Goal: Task Accomplishment & Management: Manage account settings

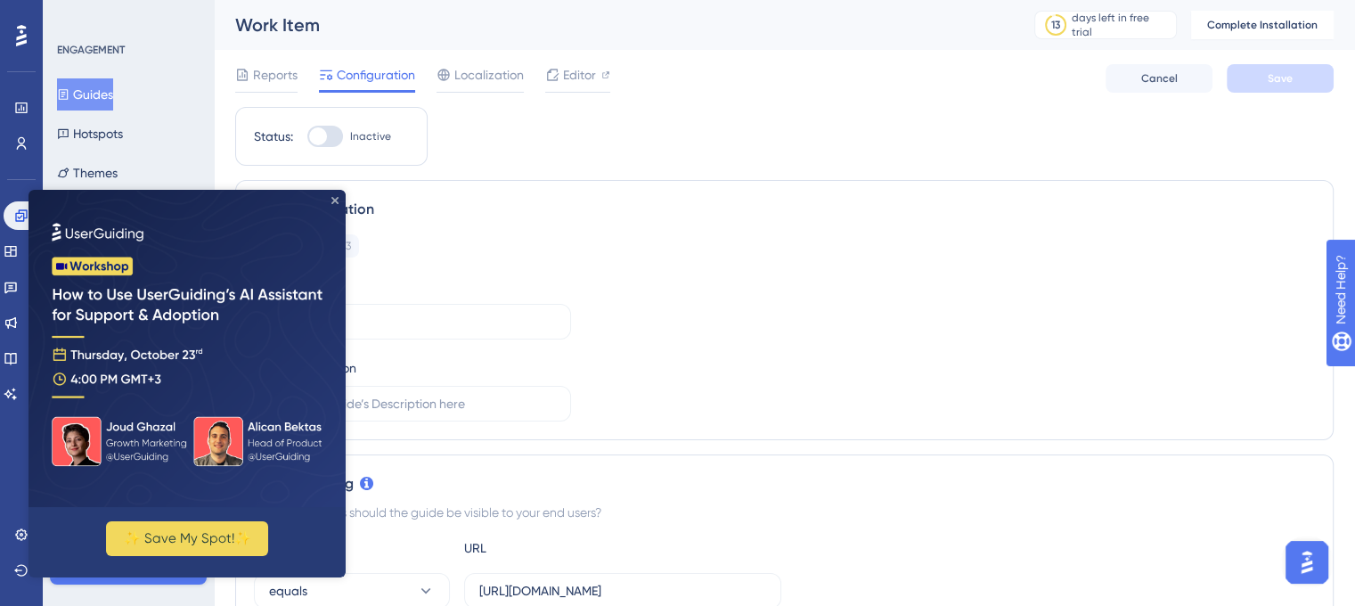
click at [331, 202] on icon "Close Preview" at bounding box center [334, 200] width 7 height 7
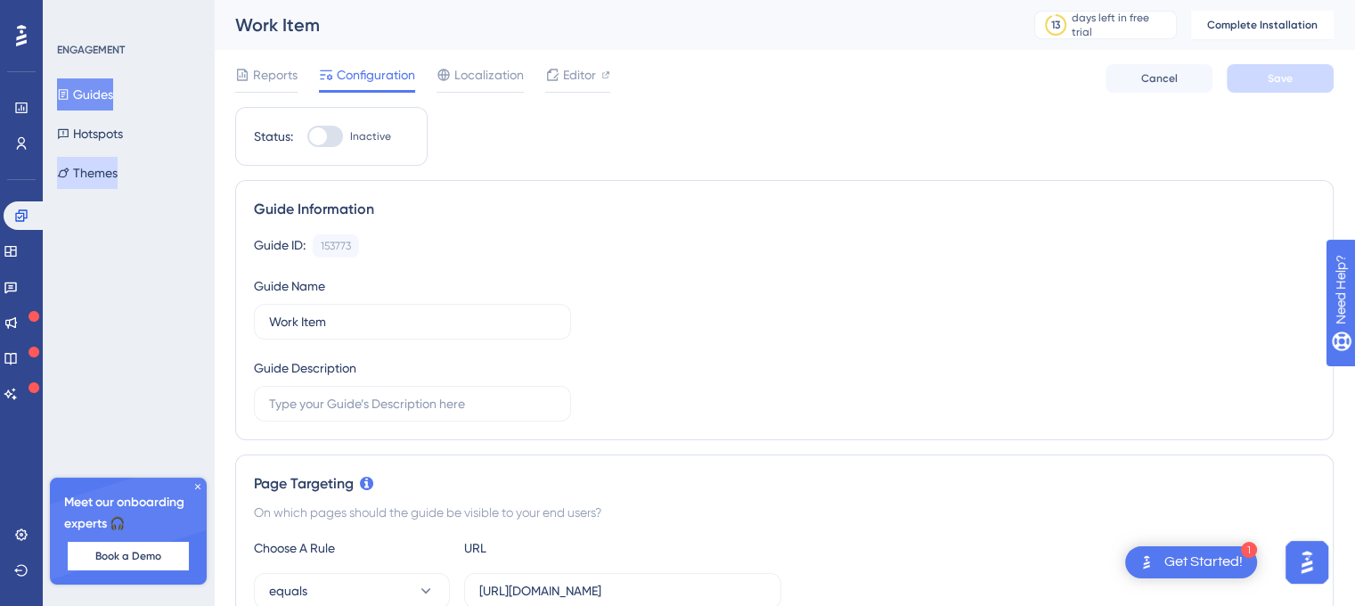
click at [106, 173] on button "Themes" at bounding box center [87, 173] width 61 height 32
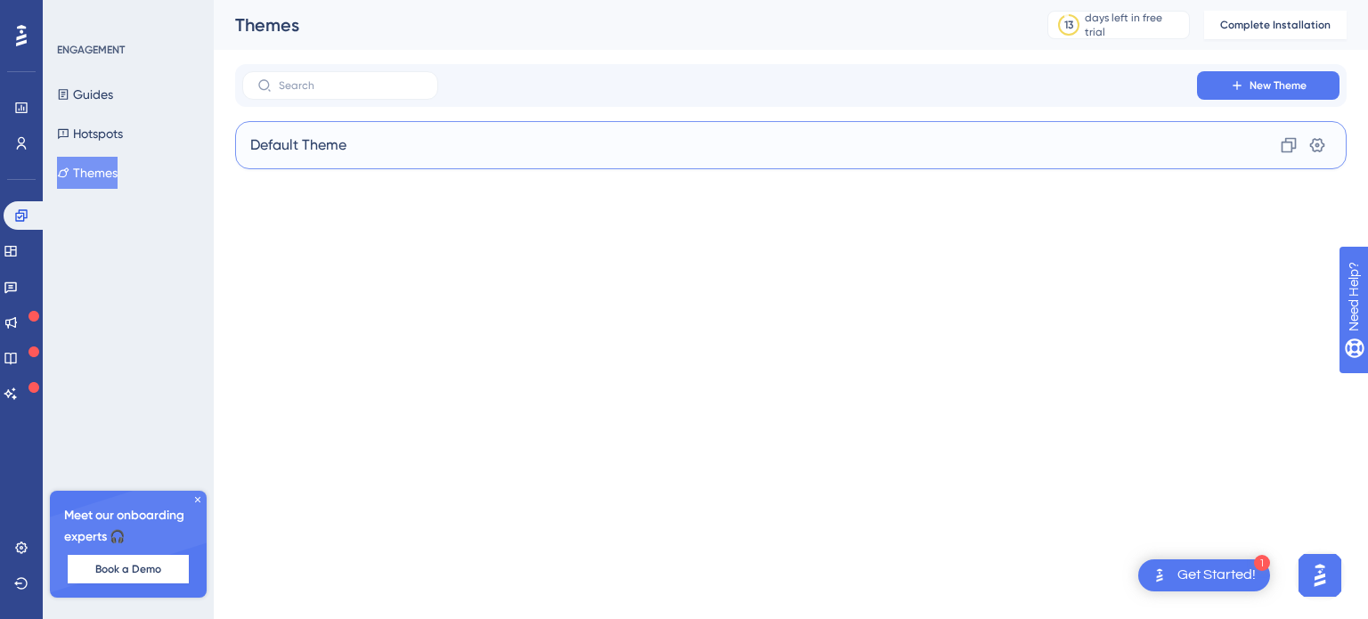
click at [326, 147] on span "Default Theme" at bounding box center [298, 144] width 96 height 21
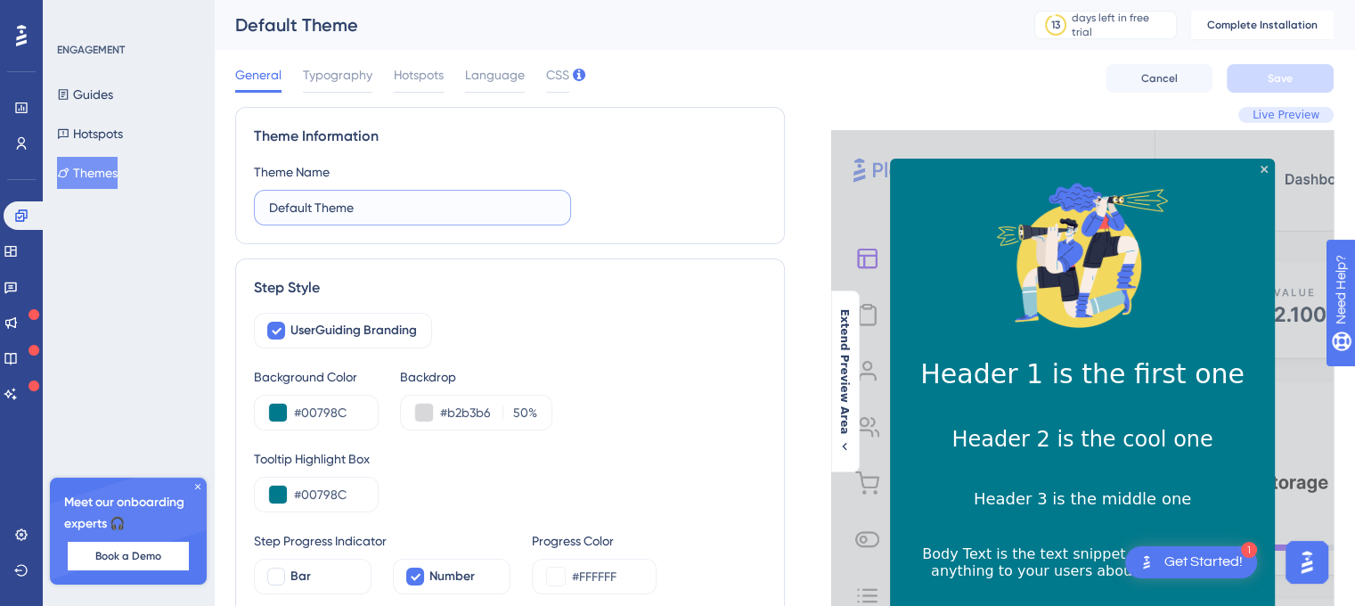
click at [320, 206] on input "Default Theme" at bounding box center [412, 208] width 287 height 20
click at [410, 209] on input "Default Theme" at bounding box center [412, 208] width 287 height 20
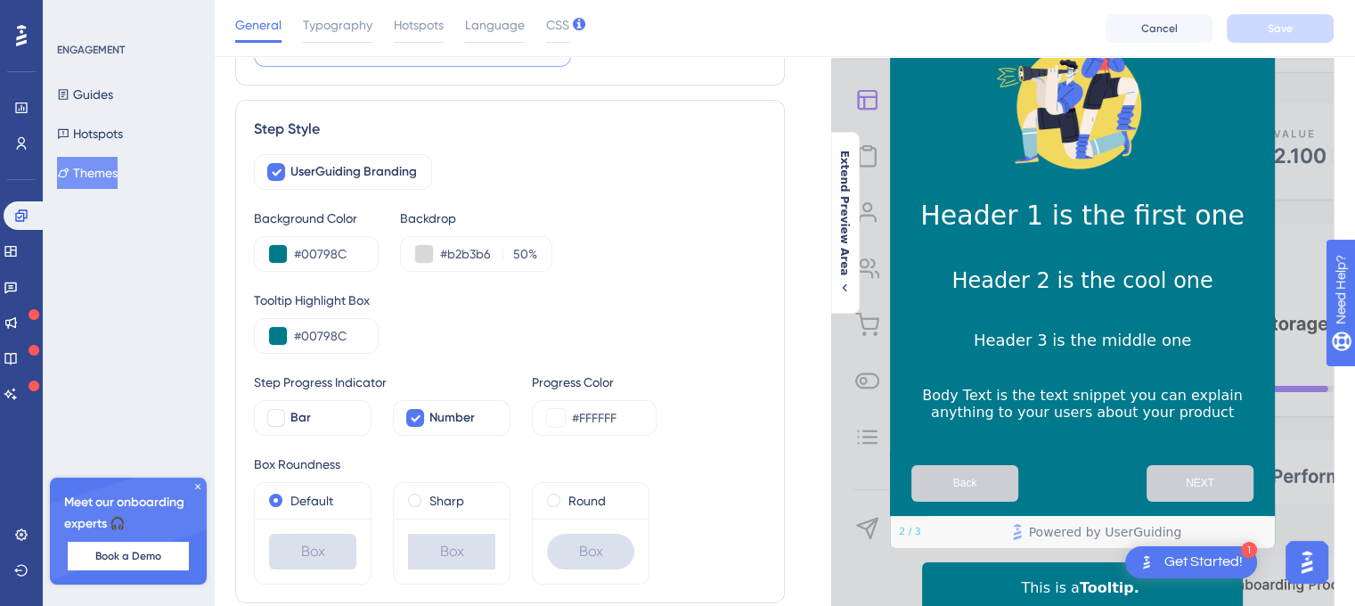
scroll to position [175, 0]
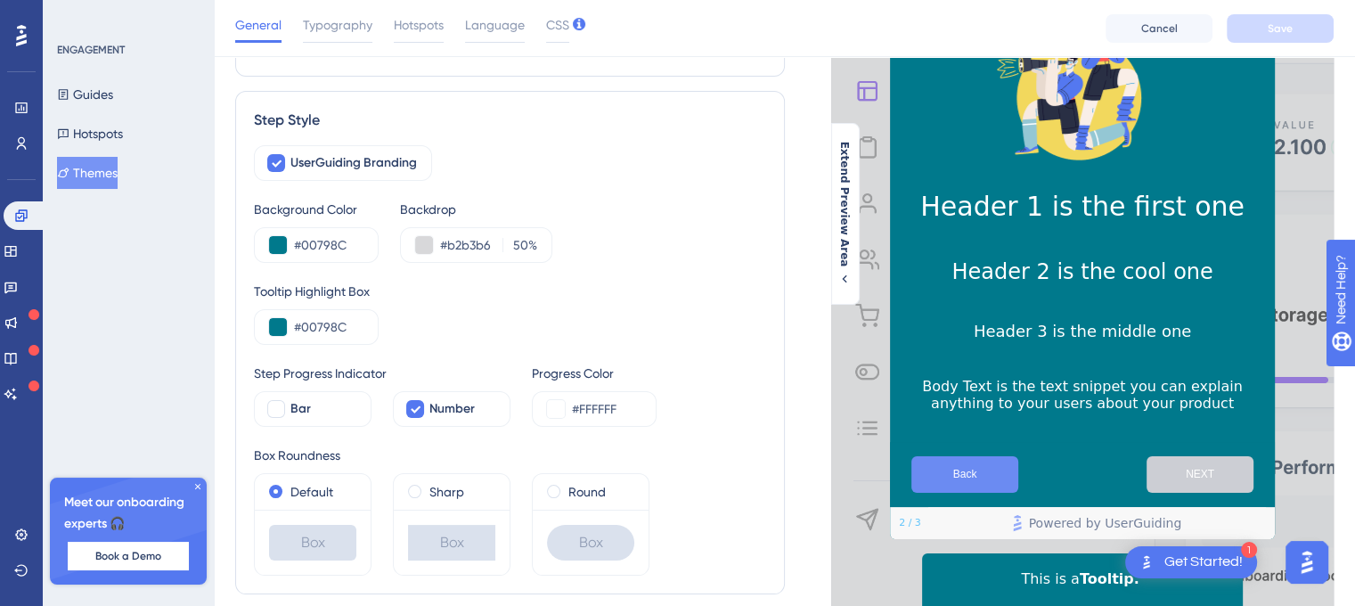
click at [1002, 489] on button "Back" at bounding box center [964, 474] width 107 height 37
click at [428, 245] on button at bounding box center [424, 245] width 18 height 18
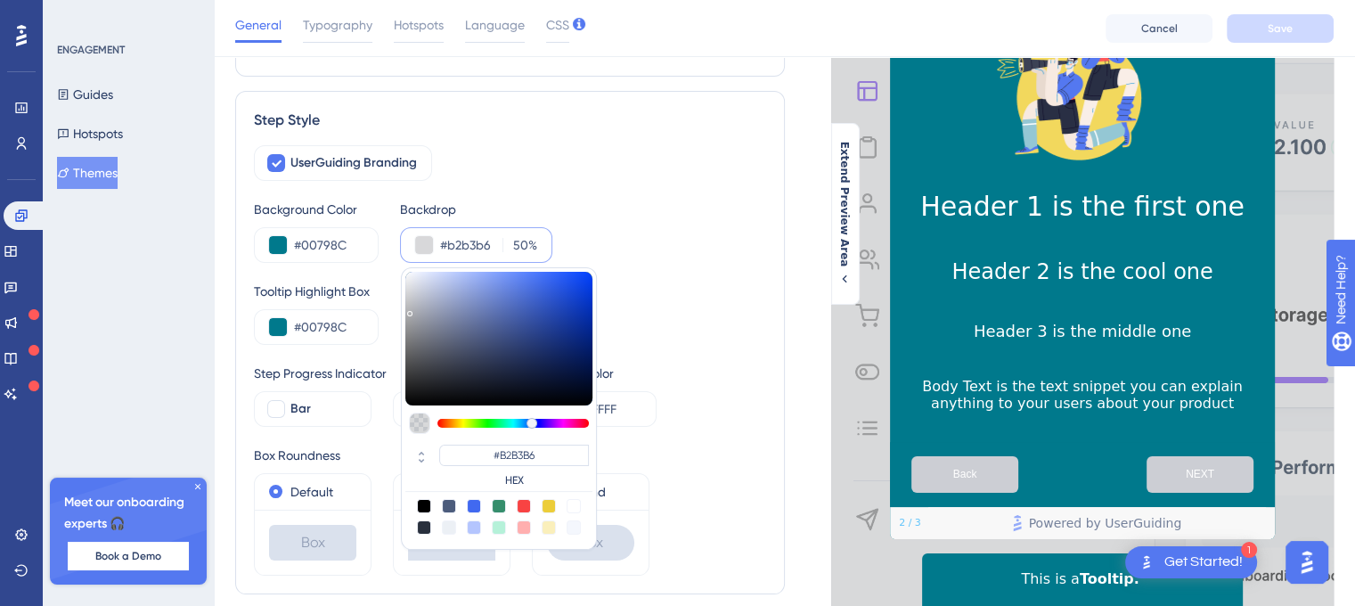
type input "#1c4bd6"
type input "#1C4BD6"
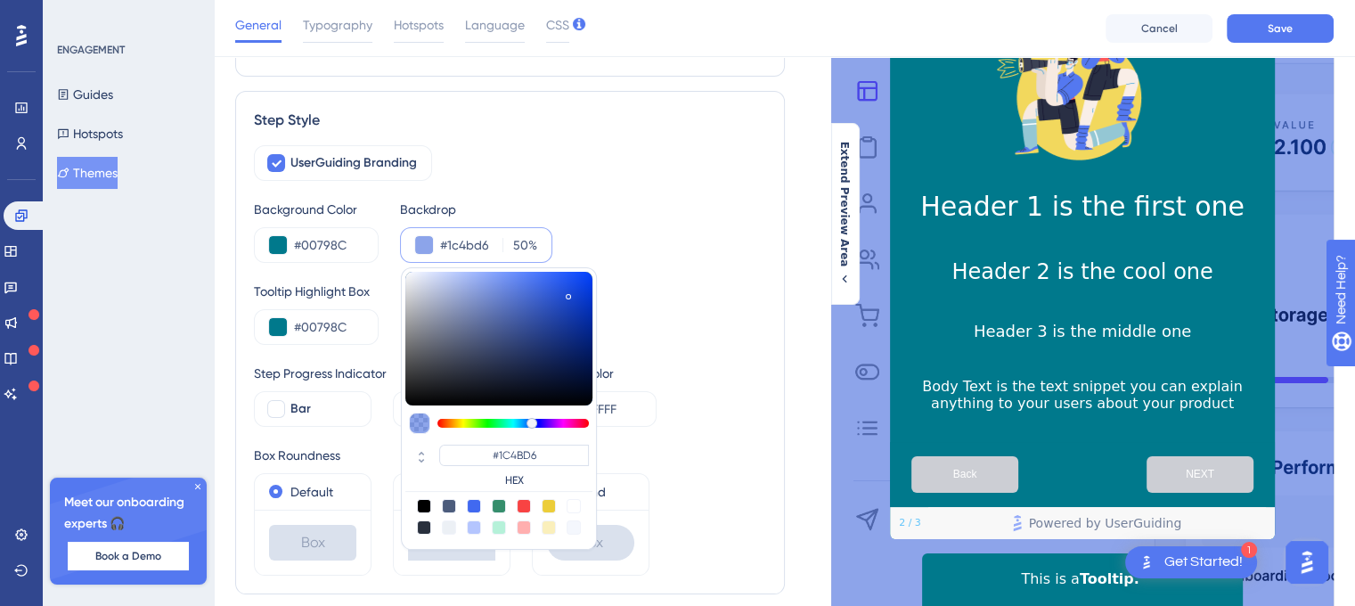
click at [567, 292] on div at bounding box center [498, 339] width 187 height 134
type input "#d3d5db"
type input "#D3D5DB"
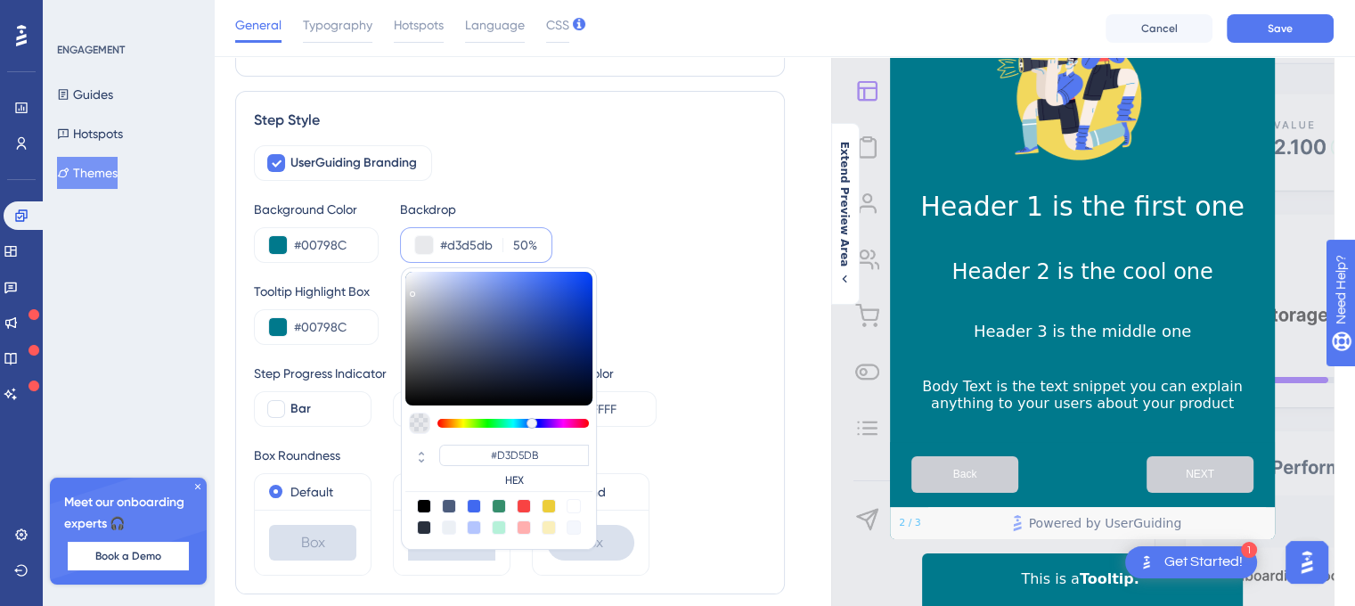
click at [411, 289] on div at bounding box center [498, 339] width 187 height 134
click at [392, 314] on div "Tooltip Highlight Box #00798C" at bounding box center [510, 313] width 512 height 64
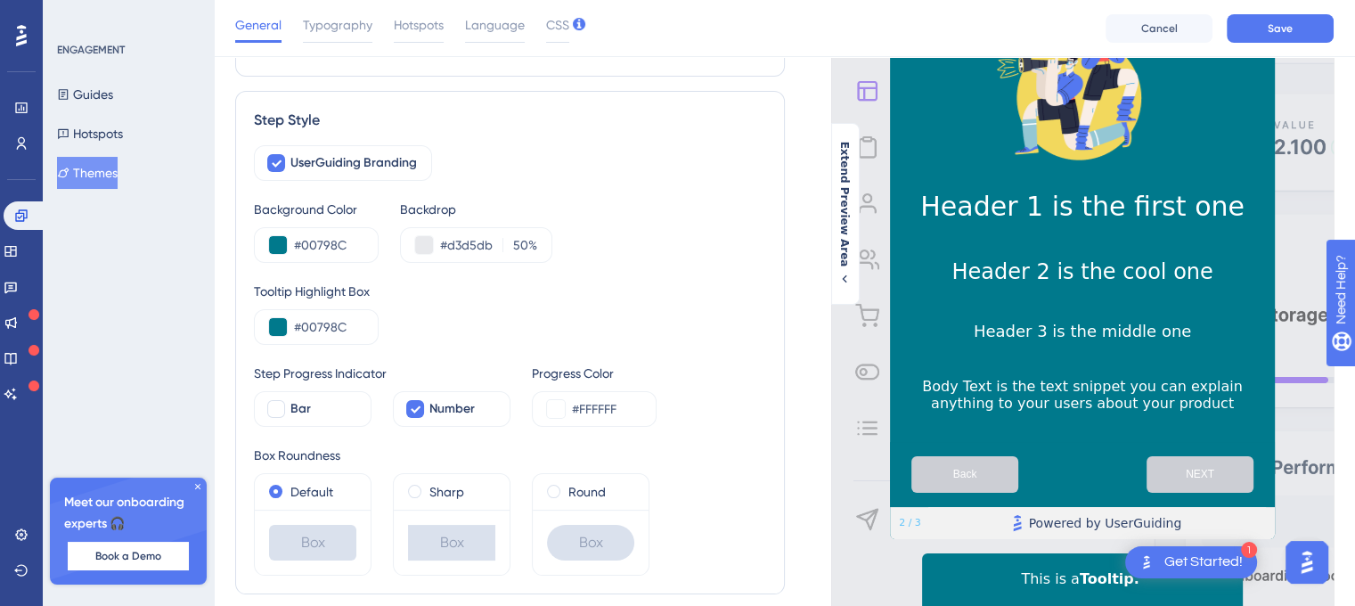
click at [1065, 534] on span "Powered by UserGuiding" at bounding box center [1105, 522] width 153 height 21
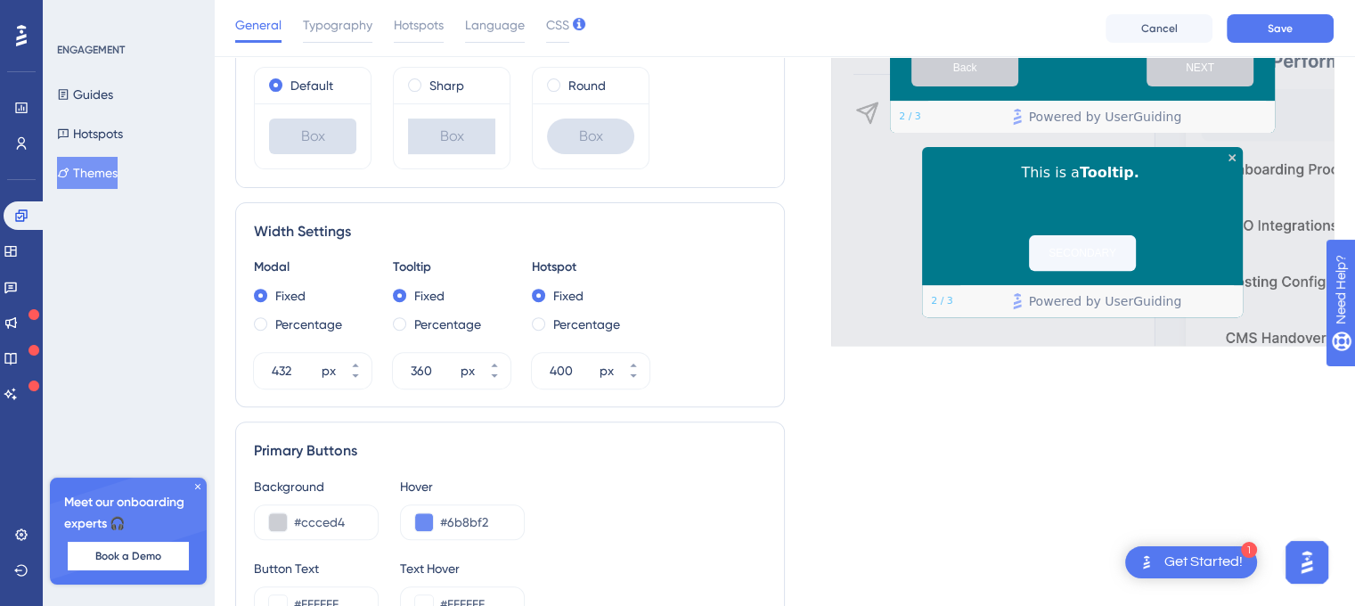
scroll to position [664, 0]
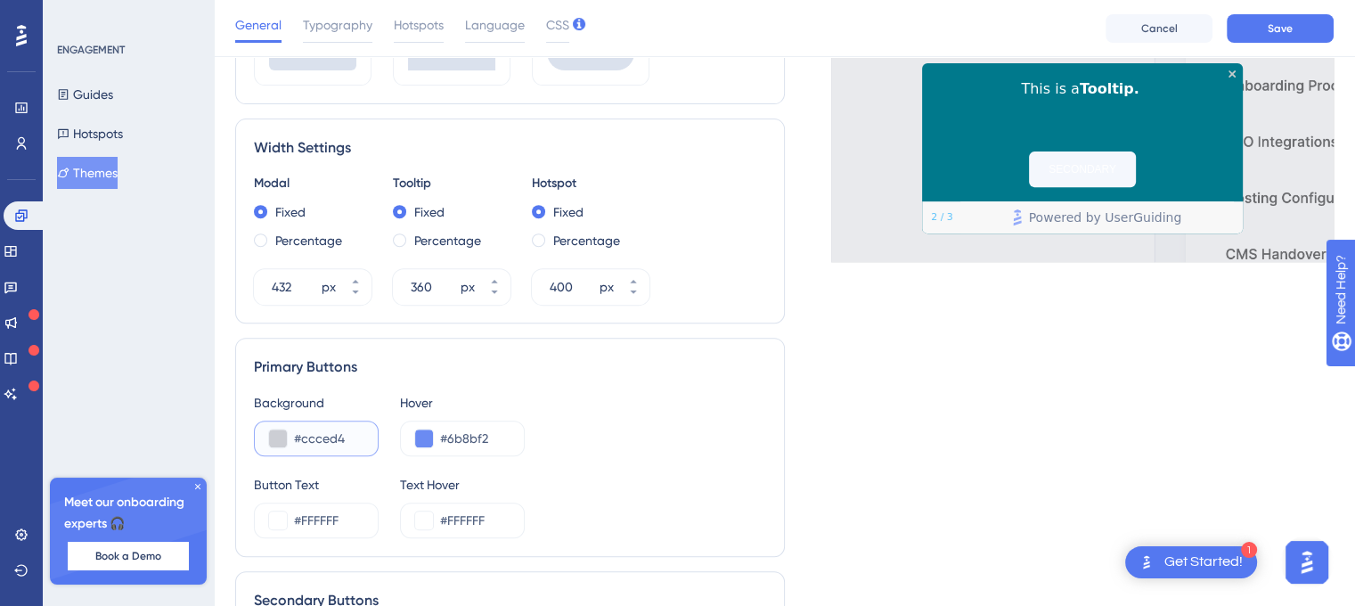
click at [278, 437] on button at bounding box center [278, 438] width 18 height 18
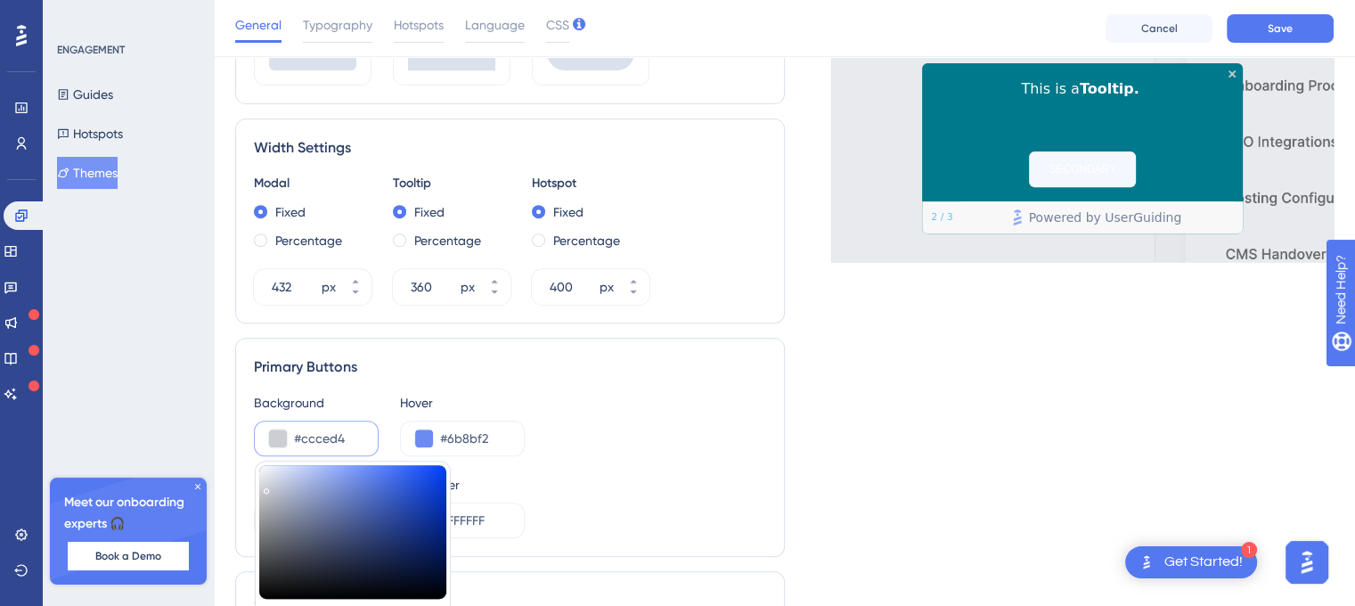
type input "#3d68e8"
type input "#3D68E8"
click at [396, 474] on div at bounding box center [352, 532] width 187 height 134
click at [885, 419] on div "Live Preview Header 1 is the first one Header 2 is the cool one Header 3 is the…" at bounding box center [1060, 222] width 550 height 1544
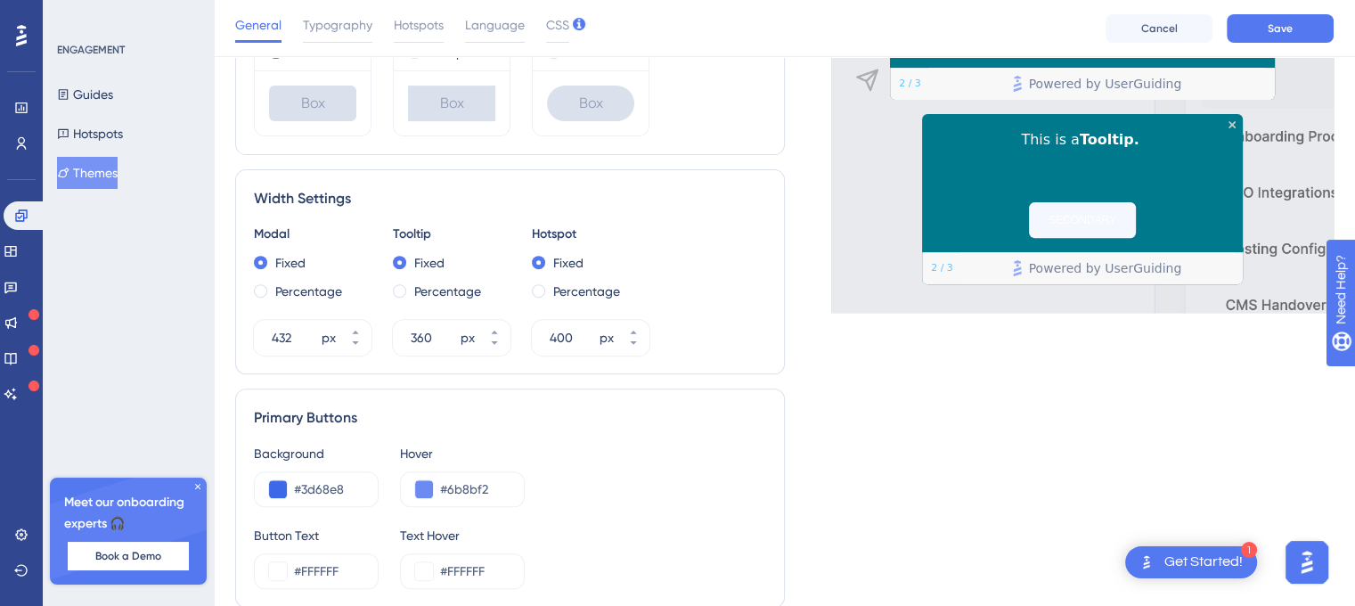
scroll to position [666, 0]
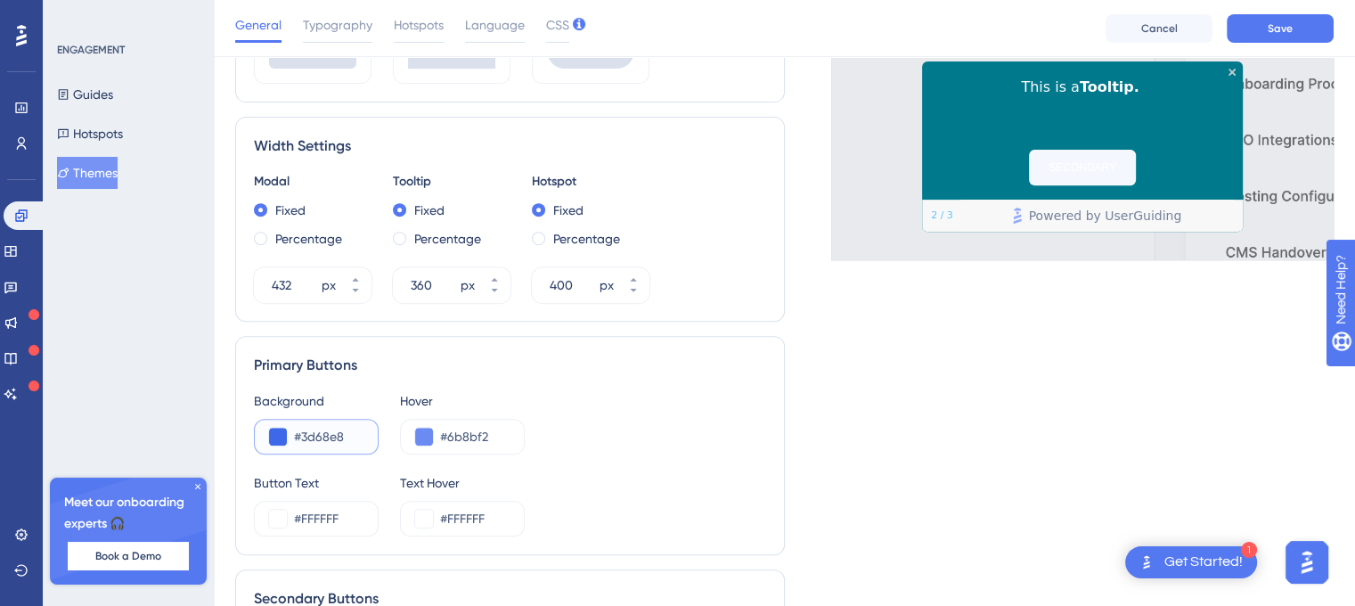
click at [275, 435] on button at bounding box center [278, 437] width 18 height 18
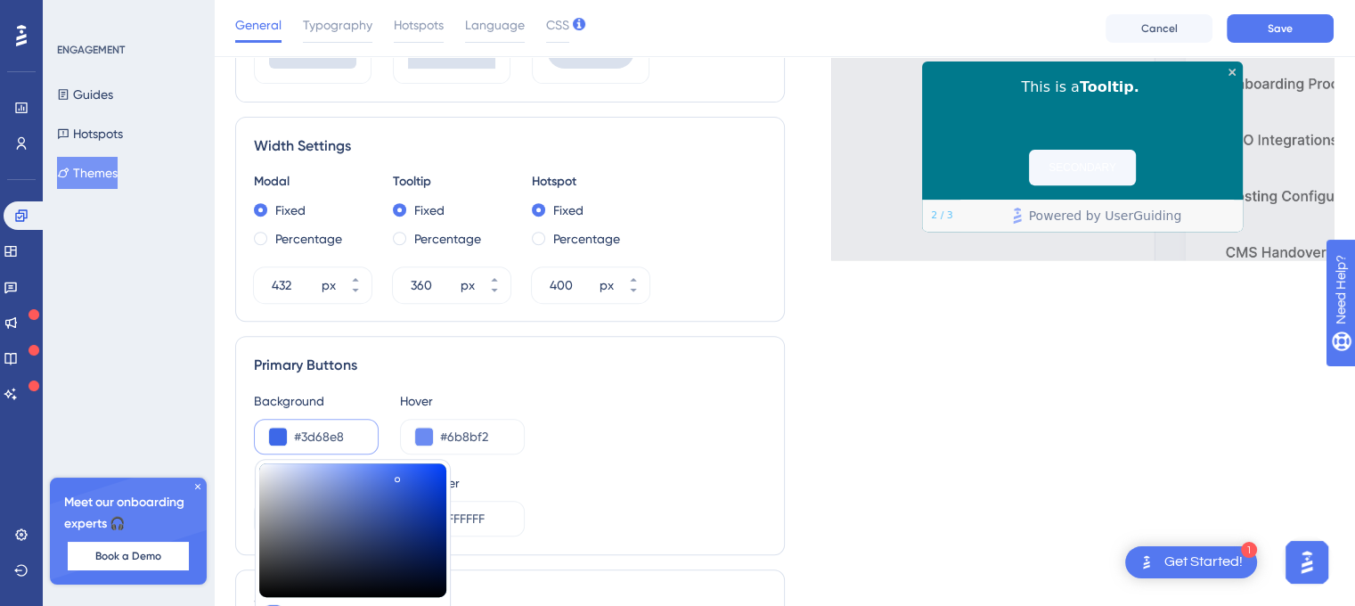
type input "#9aa3bc"
type input "#9AA3BC"
click at [292, 495] on div at bounding box center [352, 530] width 187 height 134
type input "#6684d6"
type input "#6684D6"
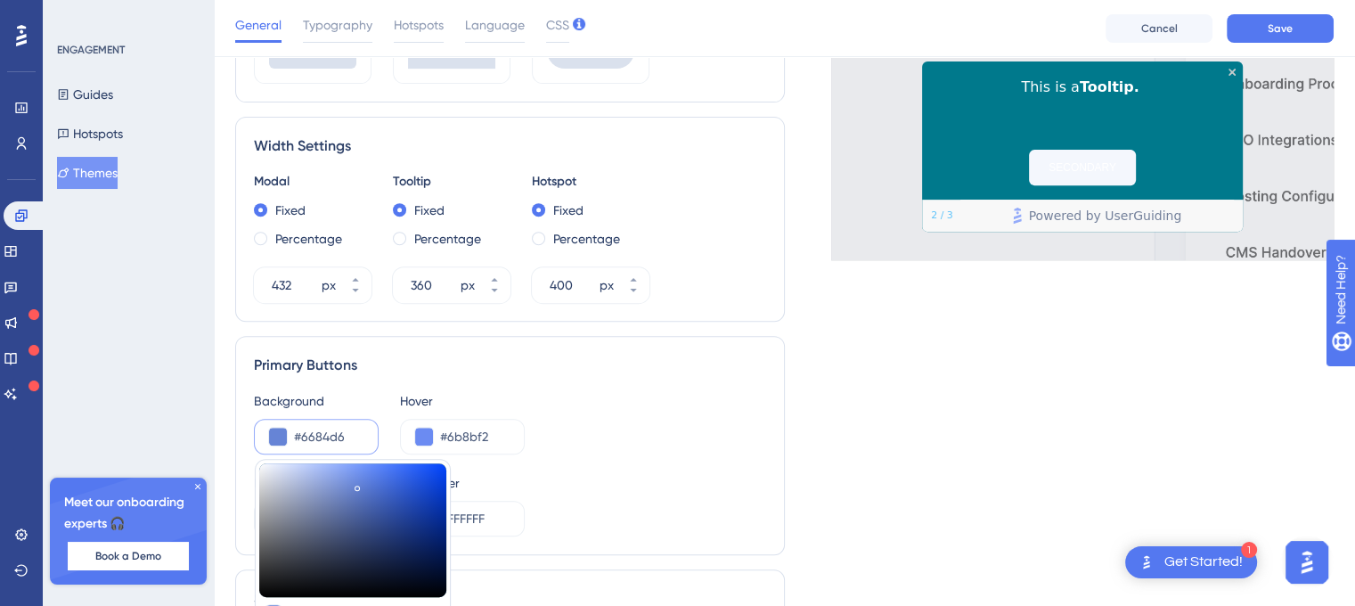
click at [356, 482] on div at bounding box center [352, 530] width 187 height 134
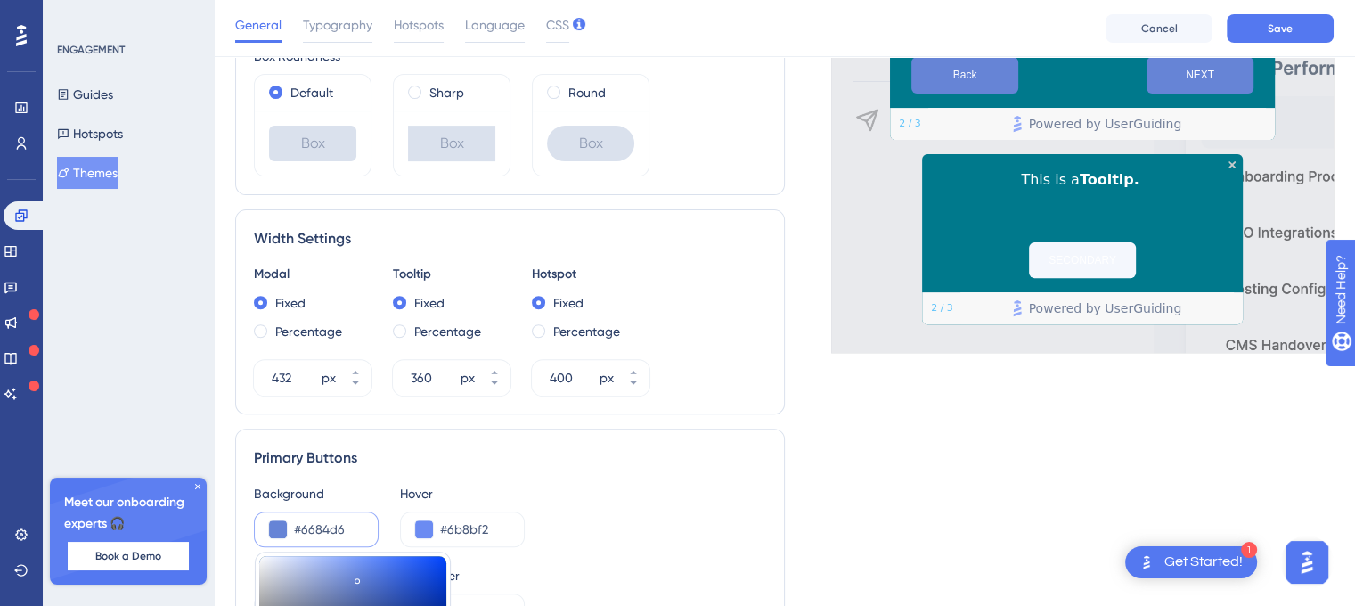
scroll to position [597, 0]
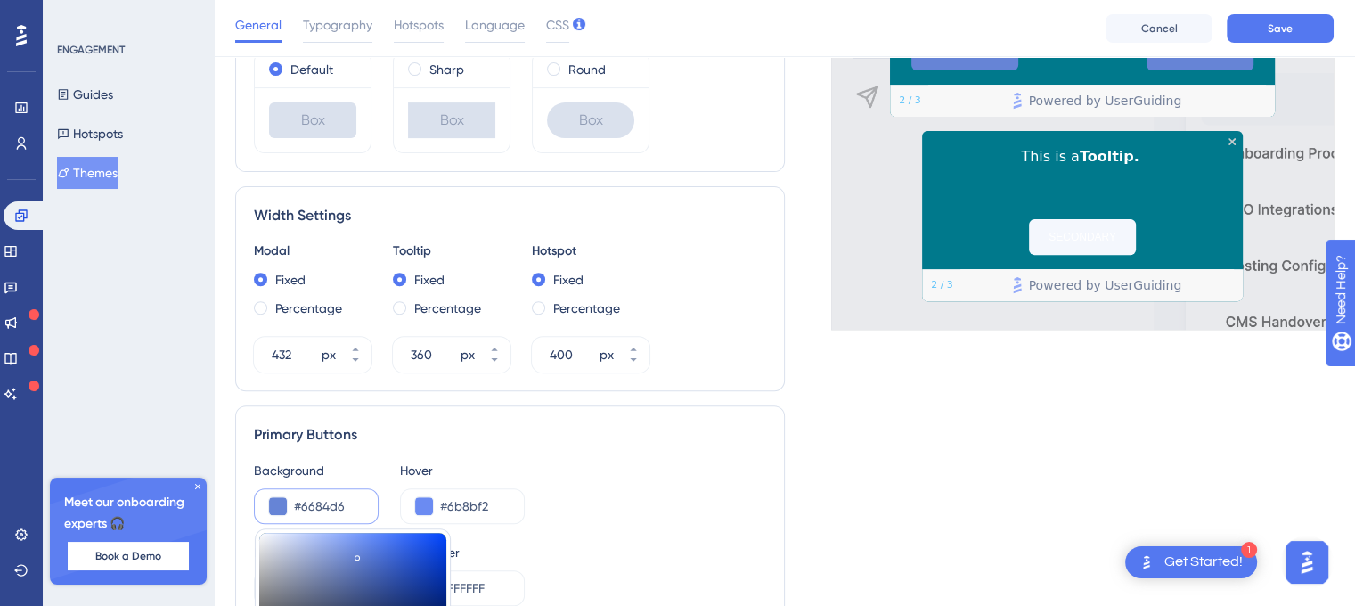
click at [542, 436] on div "Primary Buttons" at bounding box center [510, 434] width 512 height 21
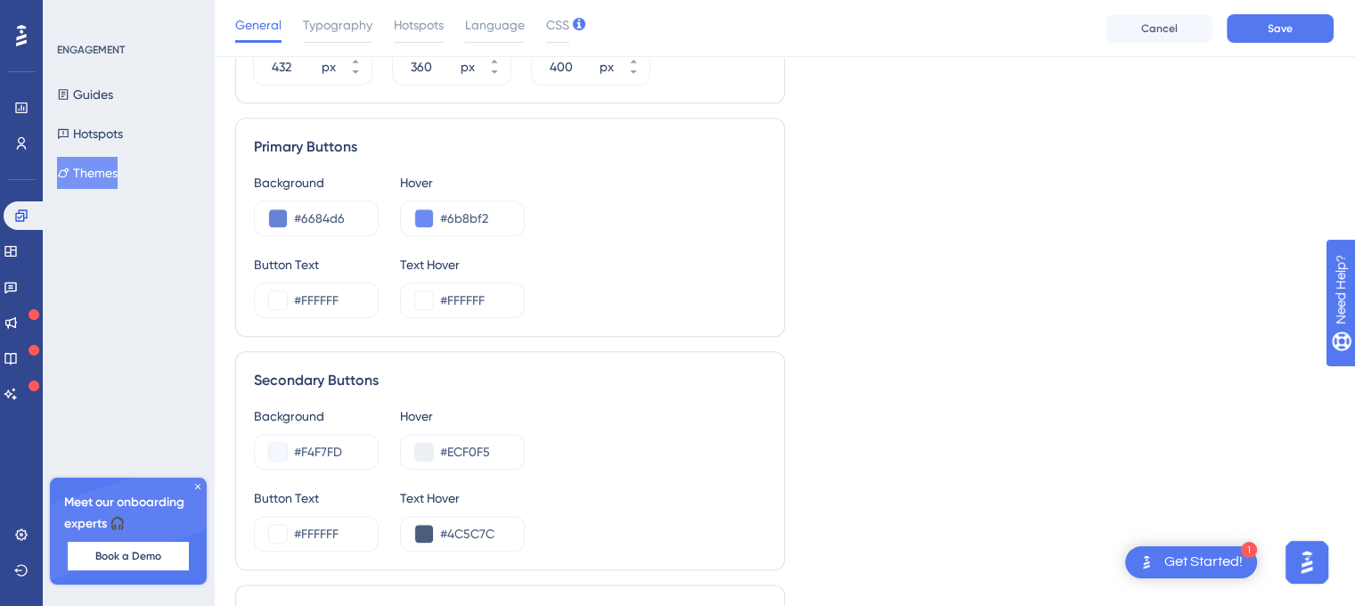
scroll to position [887, 0]
click at [350, 374] on div "Secondary Buttons" at bounding box center [510, 377] width 512 height 21
click at [336, 143] on div "Primary Buttons" at bounding box center [510, 144] width 512 height 21
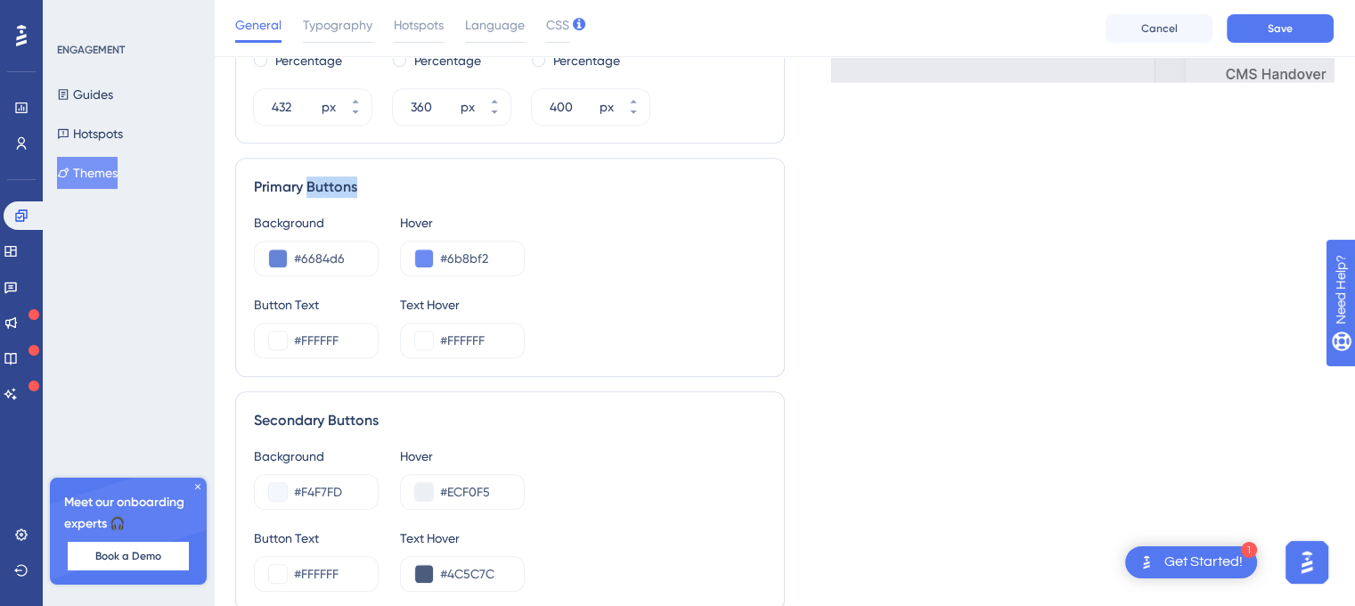
scroll to position [822, 0]
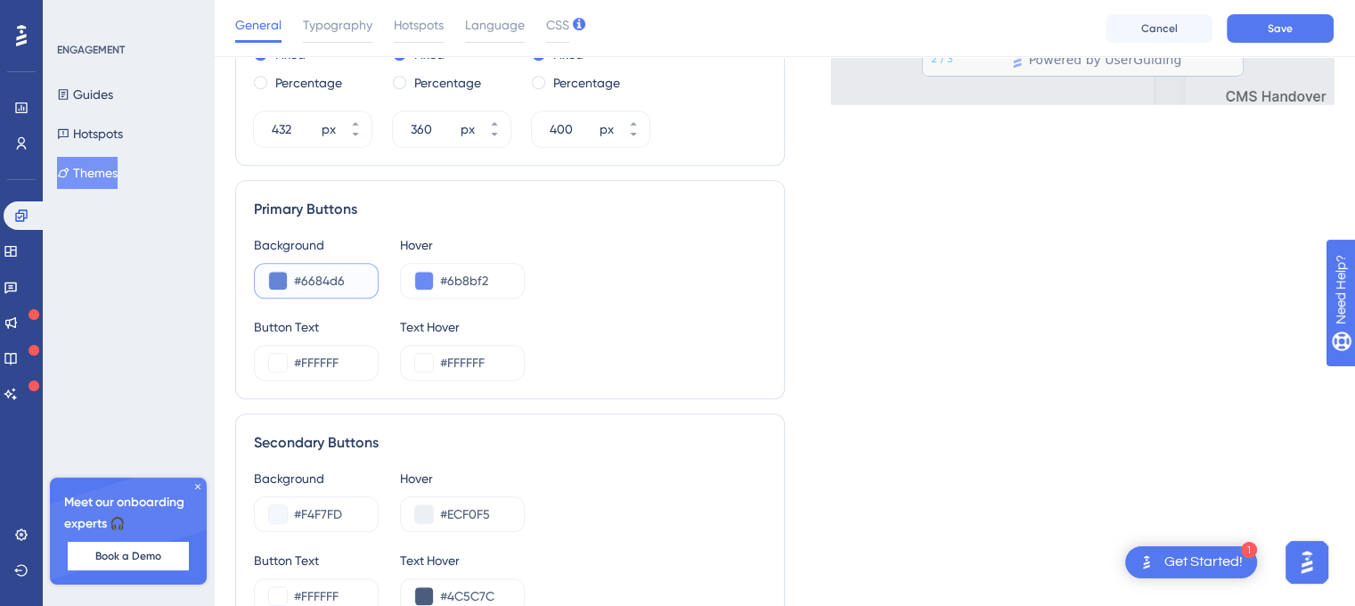
click at [346, 281] on input "#6684d6" at bounding box center [328, 280] width 69 height 21
click at [349, 507] on input "#F4F7FD" at bounding box center [328, 513] width 69 height 21
click at [336, 507] on input "#F4F7FD" at bounding box center [328, 513] width 69 height 21
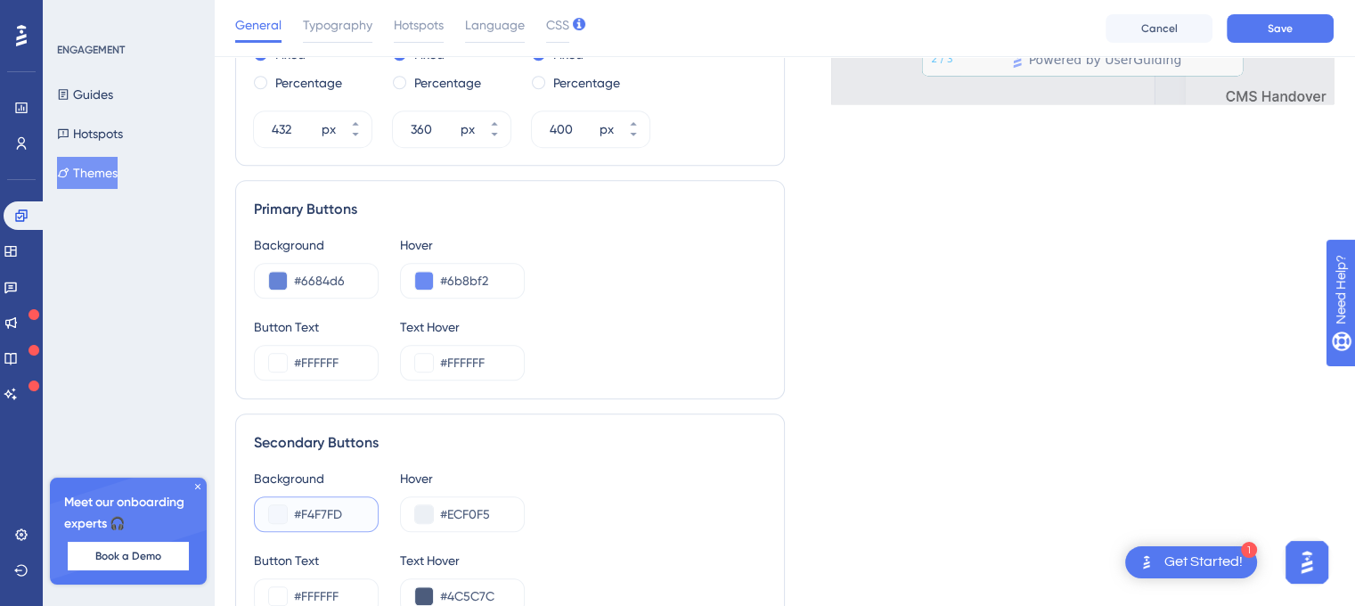
paste input "6684D6"
type input "#6684D6"
click at [470, 519] on input "#ECF0F5" at bounding box center [474, 513] width 69 height 21
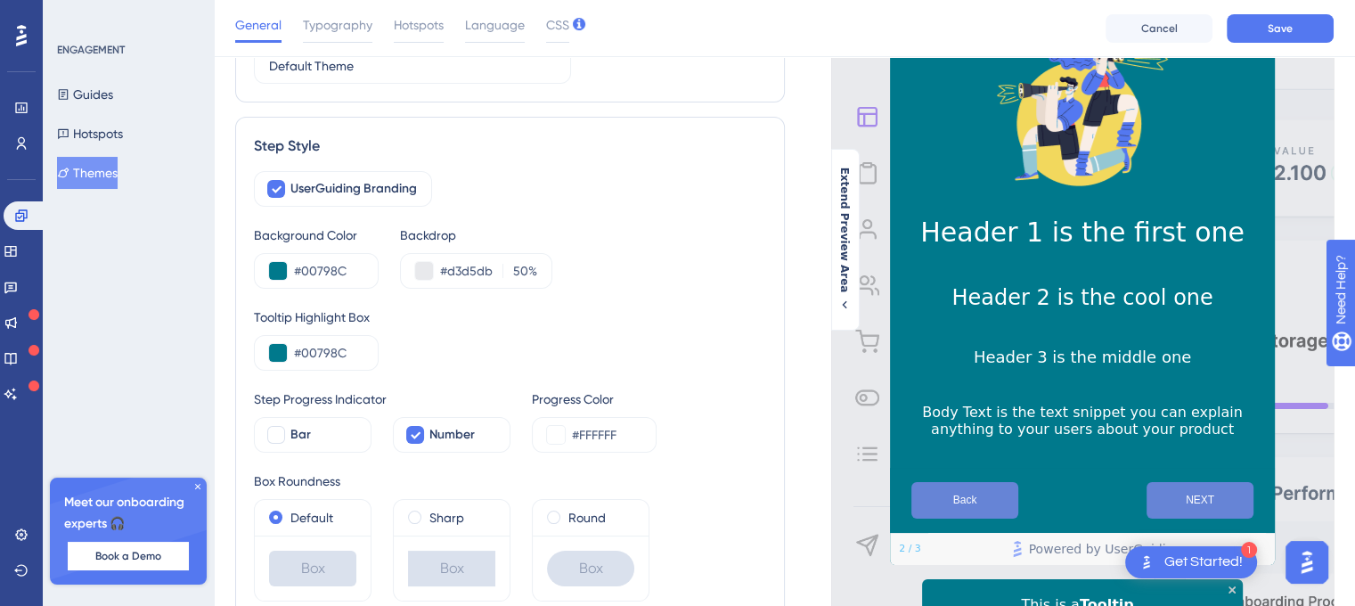
scroll to position [146, 0]
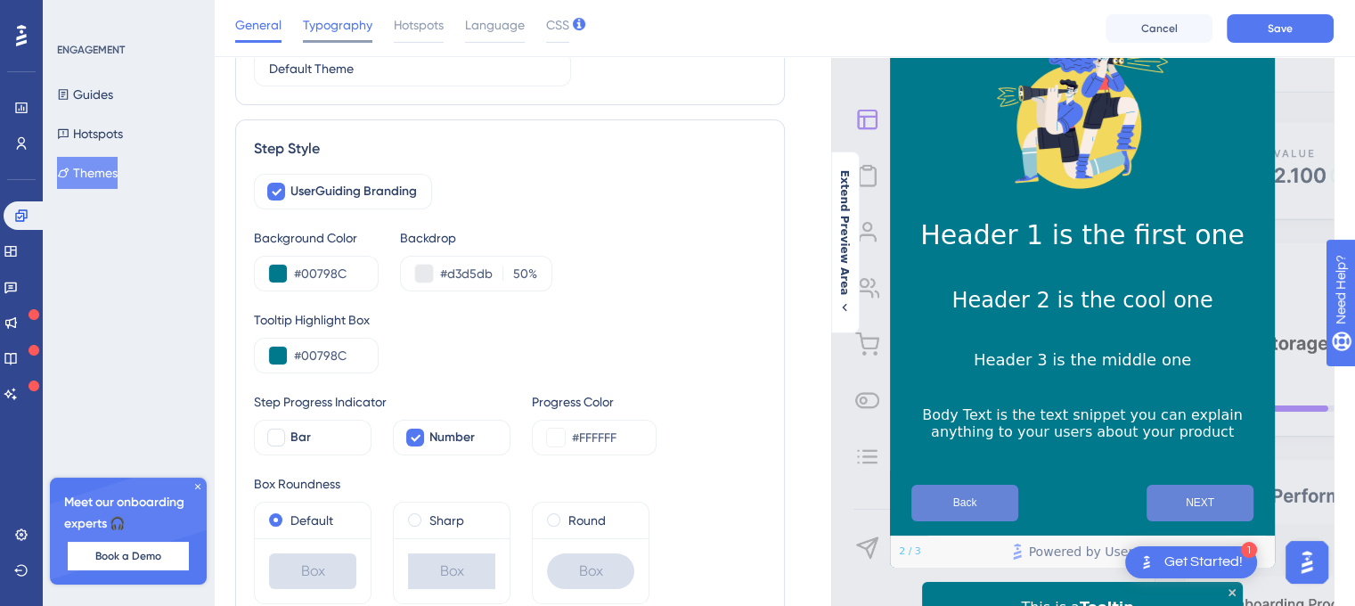
click at [336, 24] on span "Typography" at bounding box center [337, 24] width 69 height 21
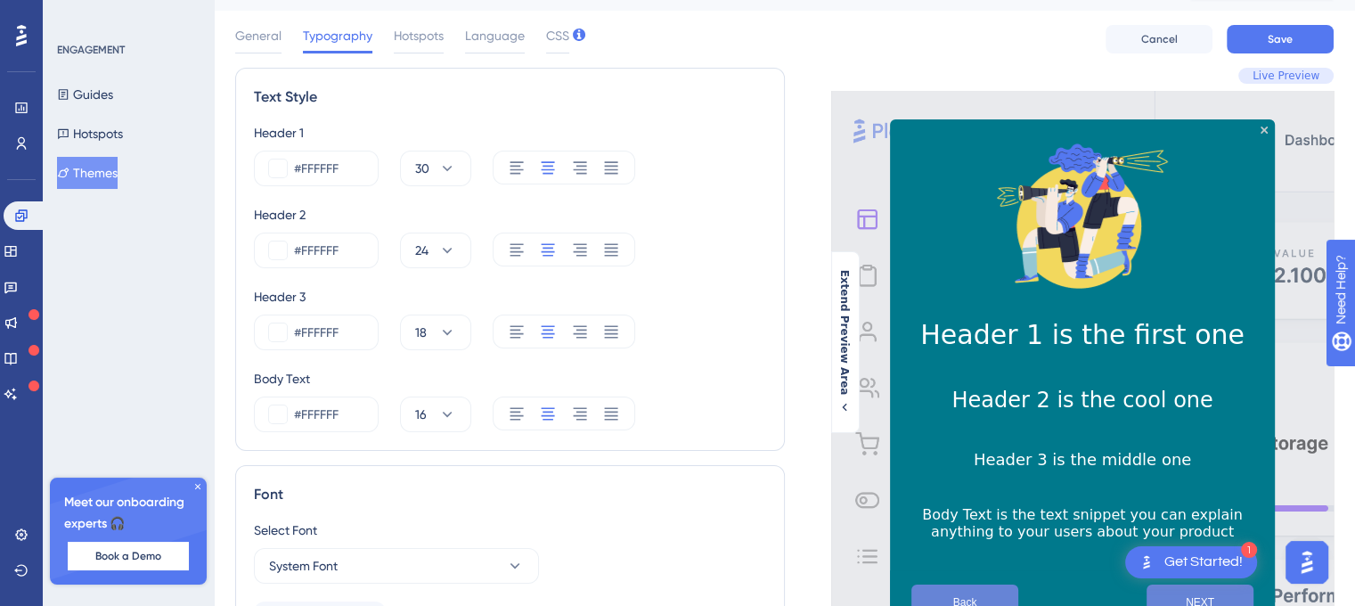
scroll to position [41, 0]
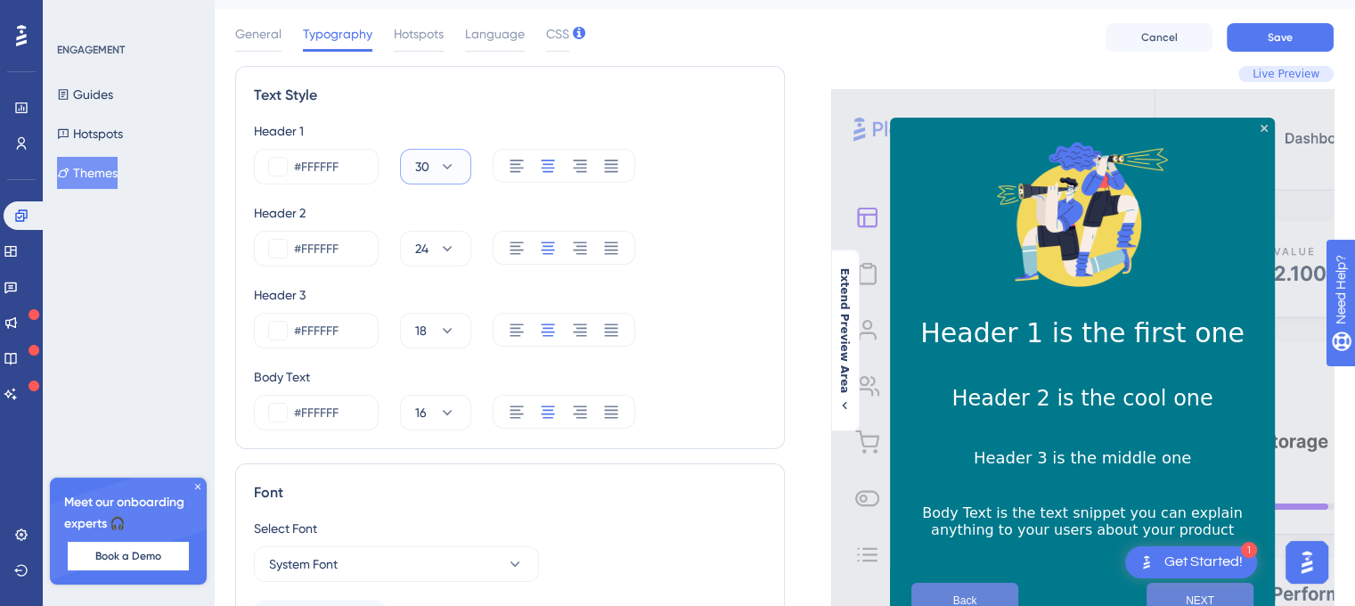
click at [446, 167] on icon at bounding box center [448, 166] width 10 height 5
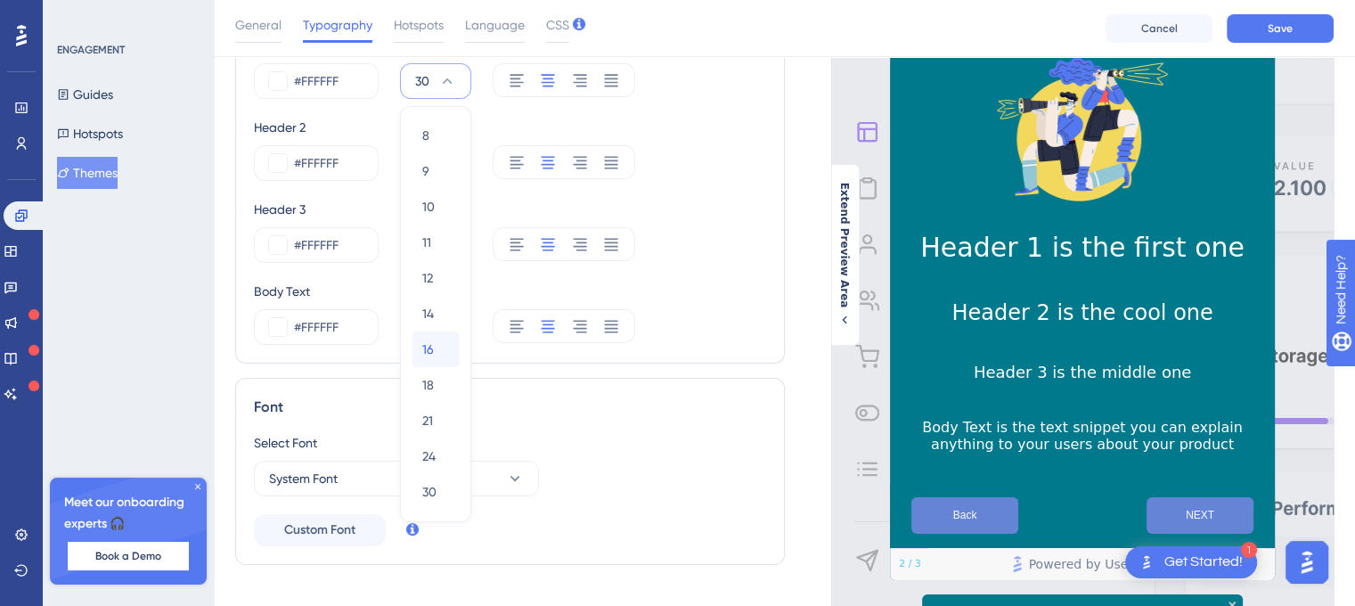
click at [430, 347] on span "16" at bounding box center [428, 348] width 12 height 21
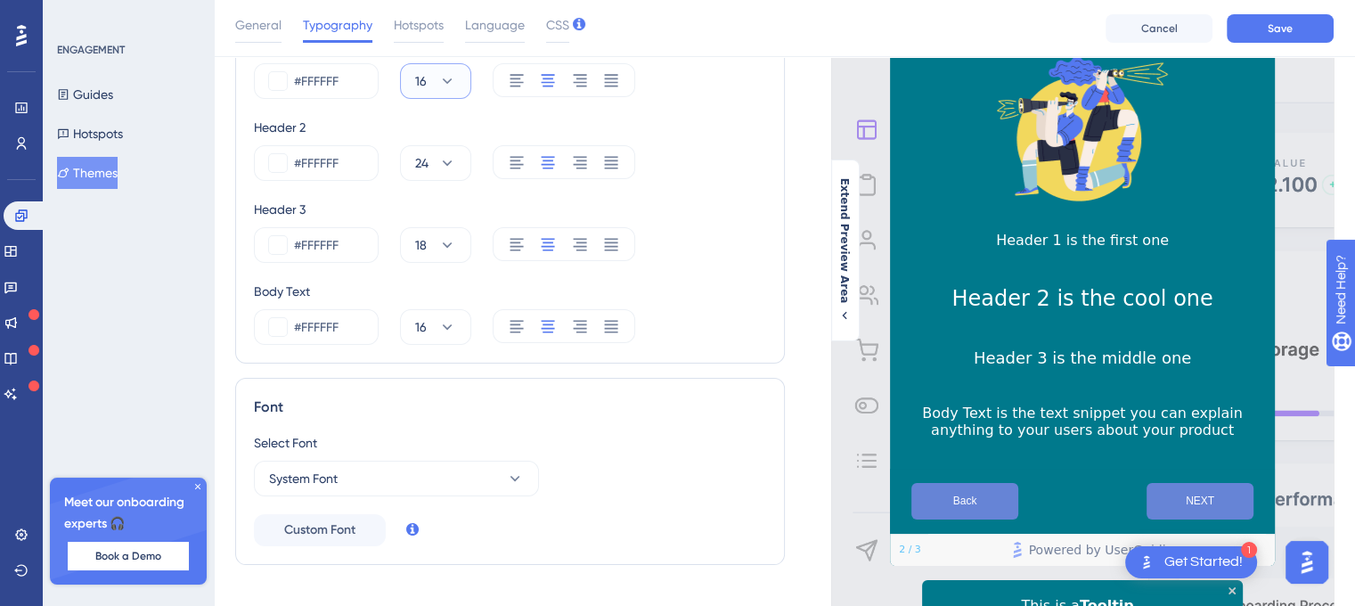
click at [447, 86] on icon at bounding box center [447, 81] width 18 height 18
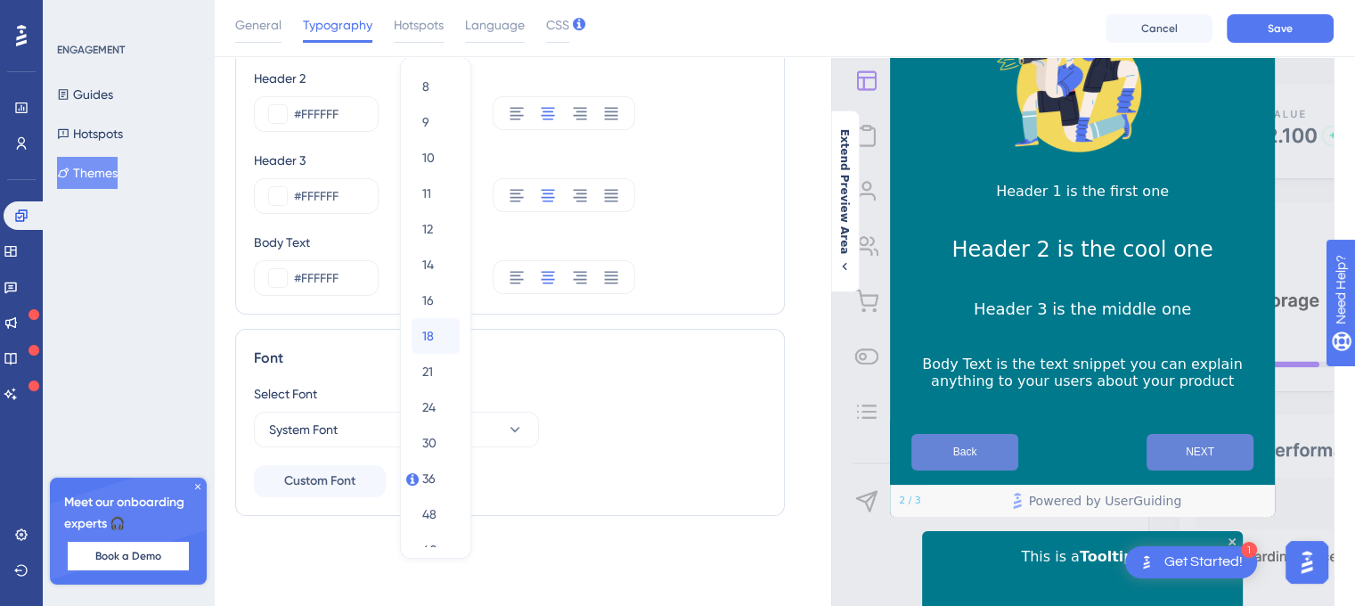
click at [428, 332] on span "18" at bounding box center [428, 335] width 12 height 21
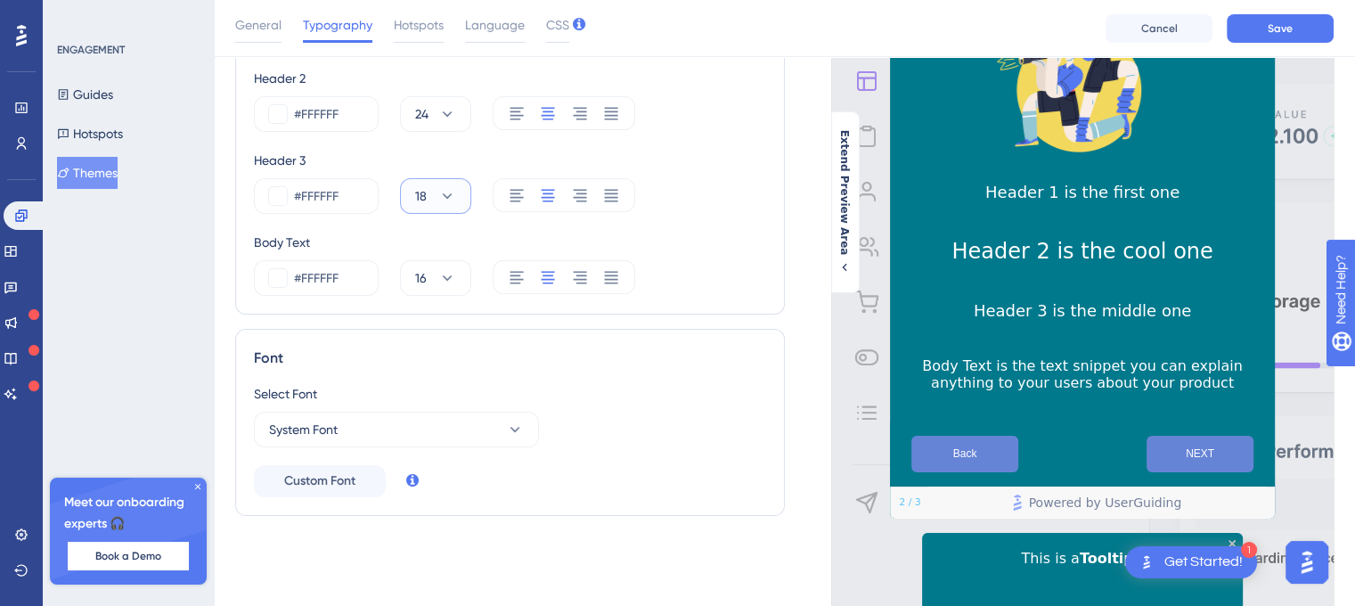
click at [447, 196] on icon at bounding box center [448, 195] width 10 height 5
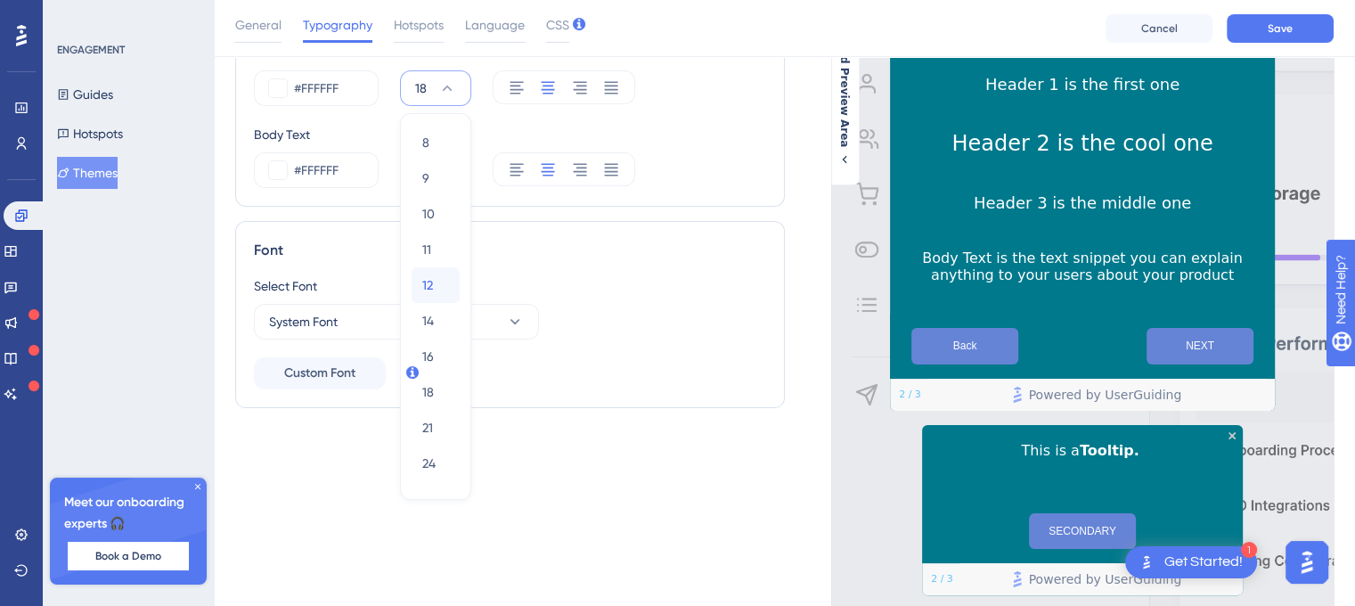
click at [432, 283] on span "12" at bounding box center [427, 284] width 11 height 21
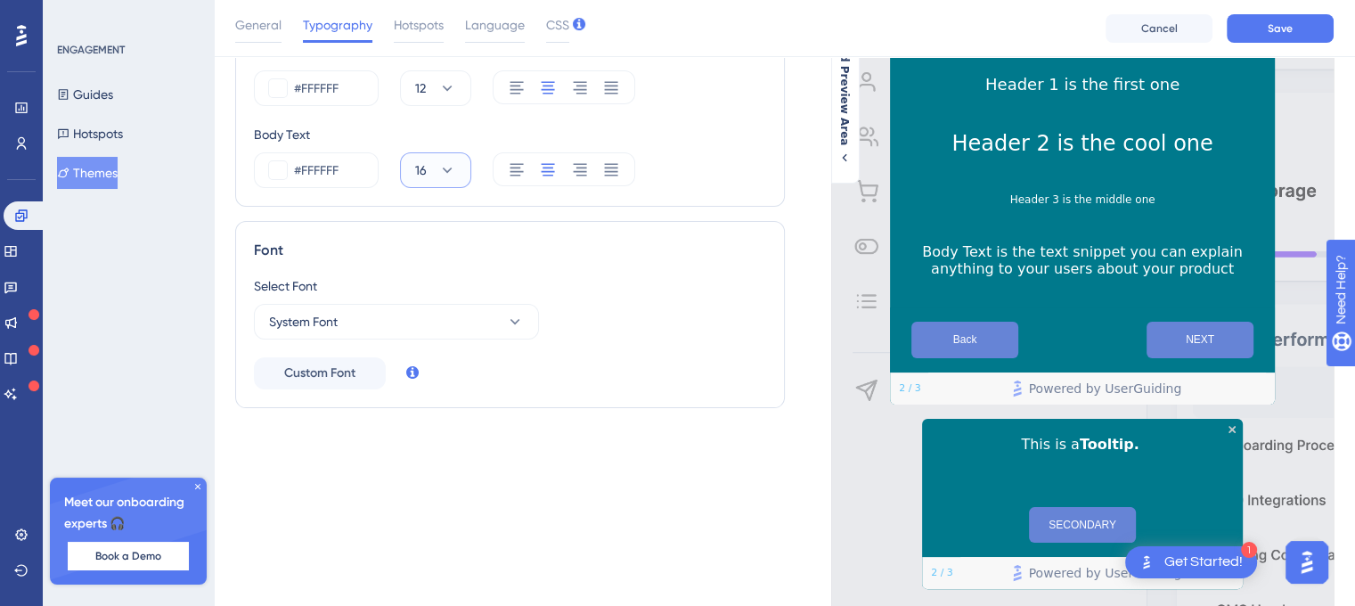
click at [445, 179] on button "16" at bounding box center [435, 170] width 71 height 36
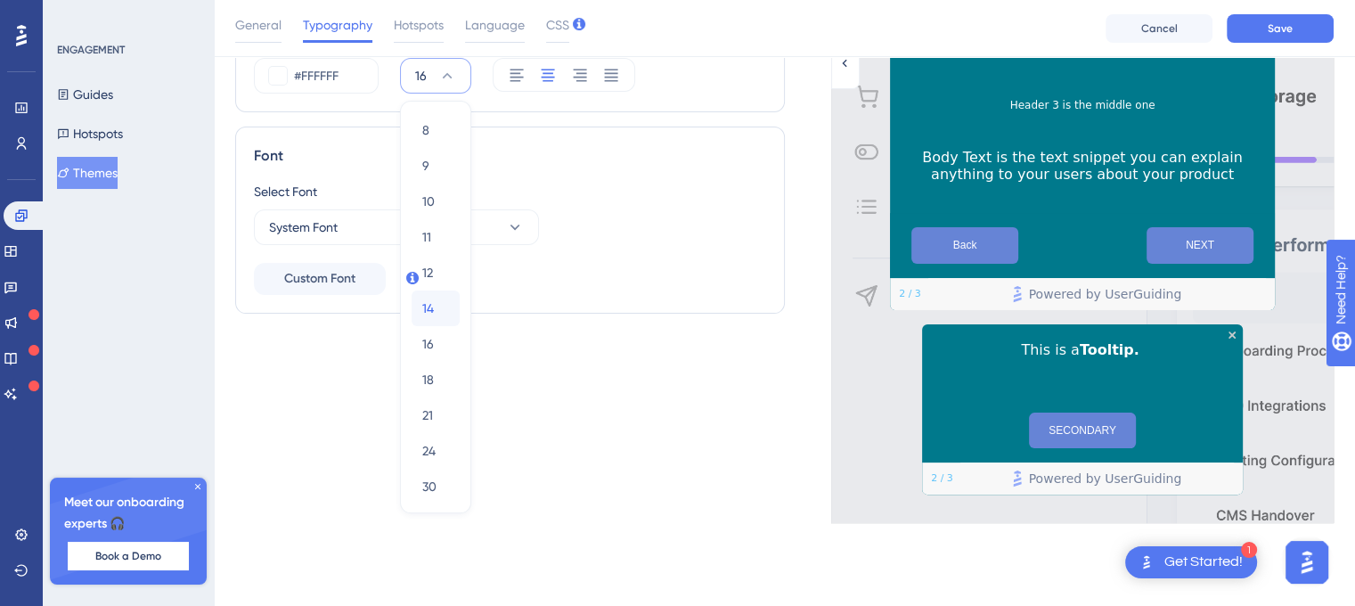
click at [429, 301] on span "14" at bounding box center [428, 307] width 12 height 21
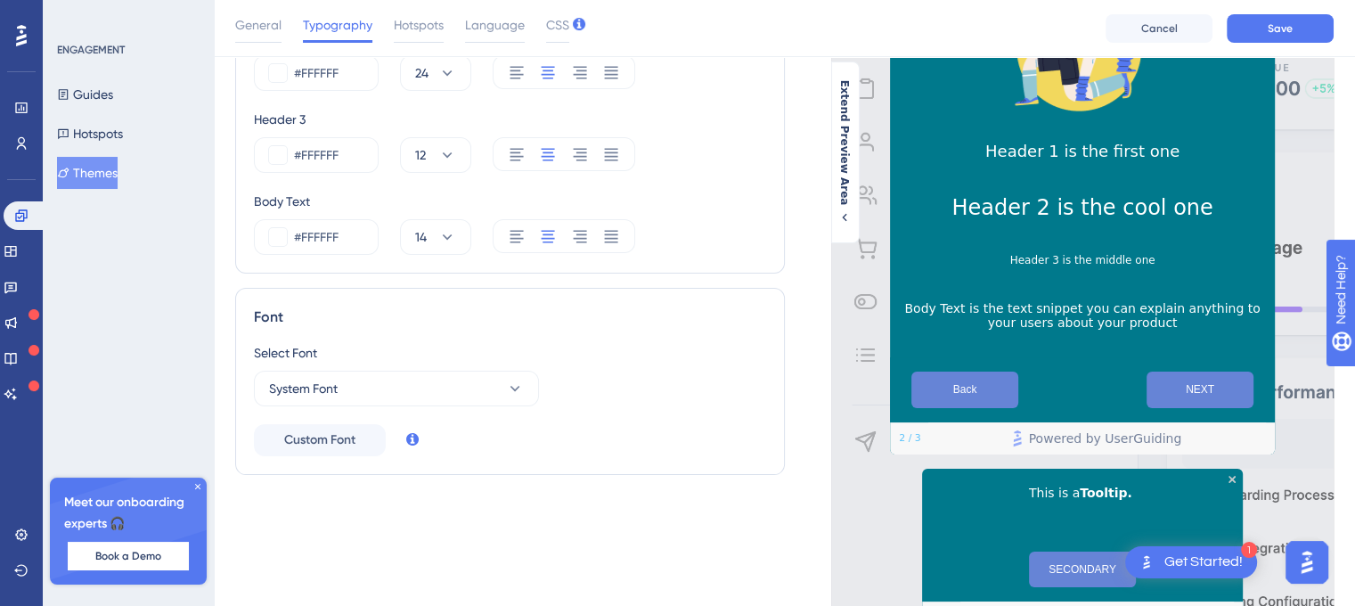
scroll to position [213, 0]
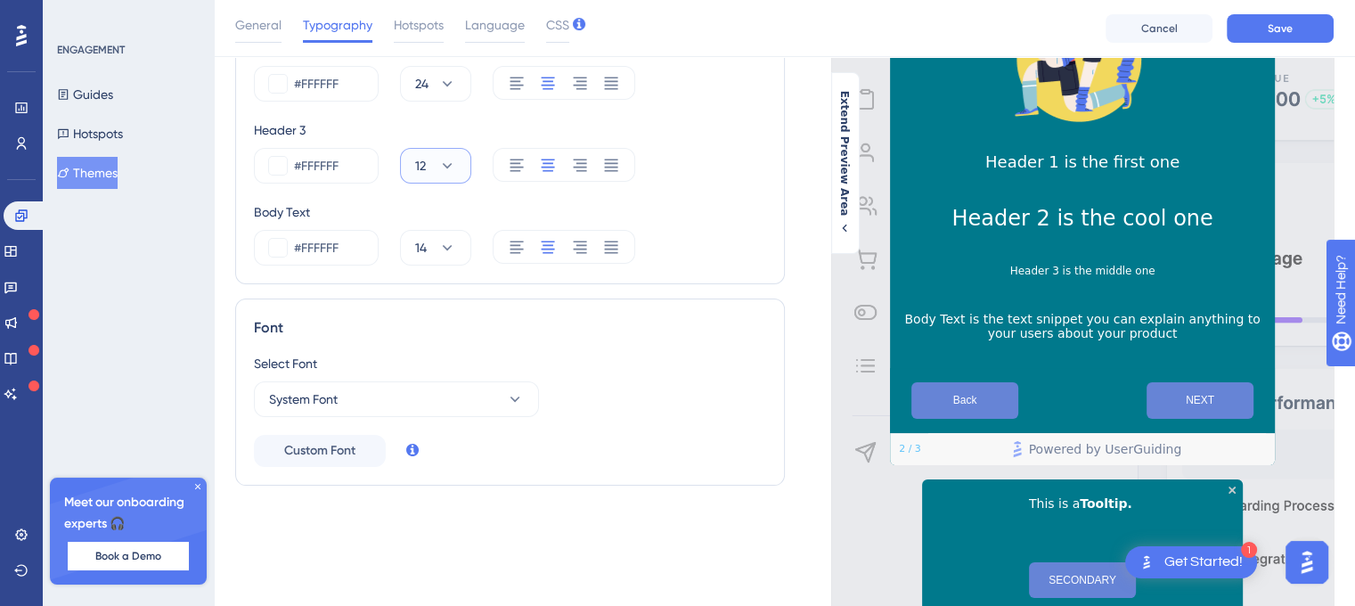
click at [452, 169] on icon at bounding box center [447, 166] width 18 height 18
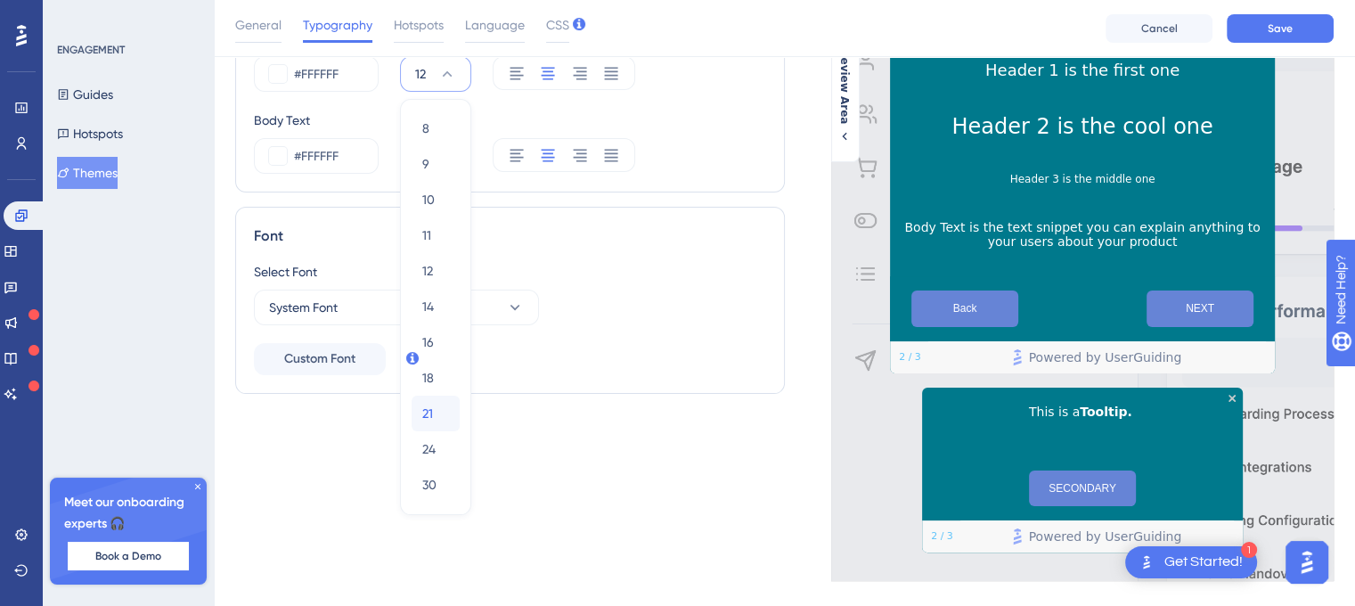
click at [430, 412] on span "21" at bounding box center [427, 413] width 11 height 21
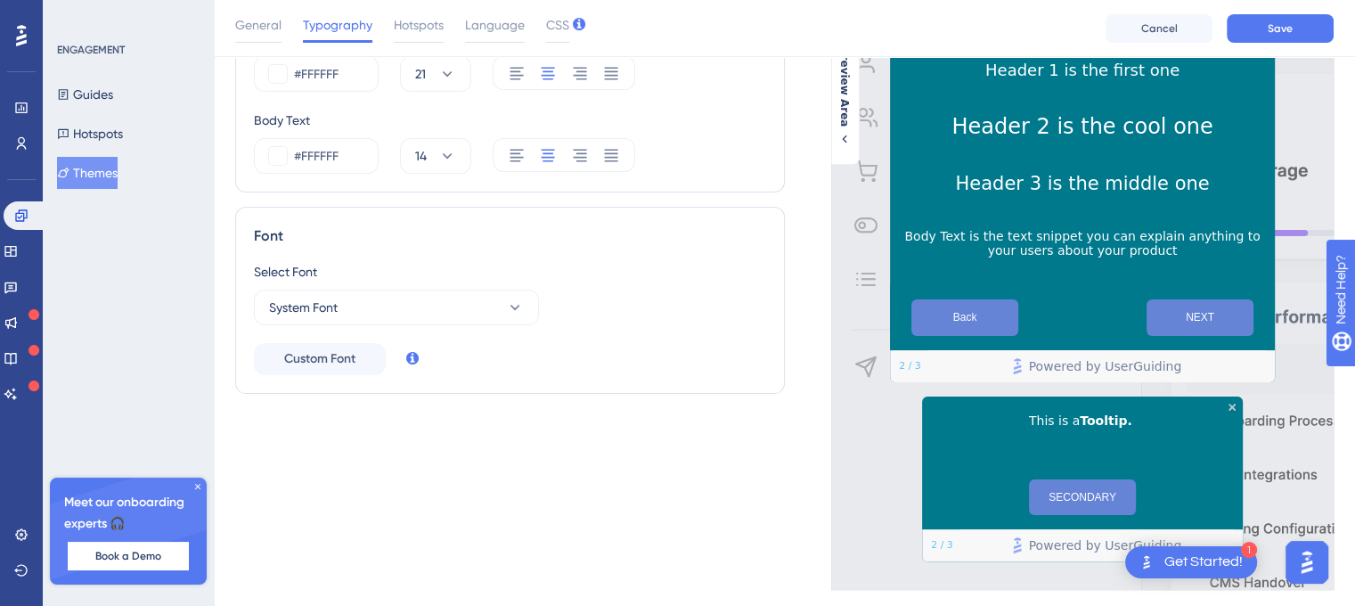
click at [591, 295] on div "Select Font System Font" at bounding box center [510, 293] width 512 height 64
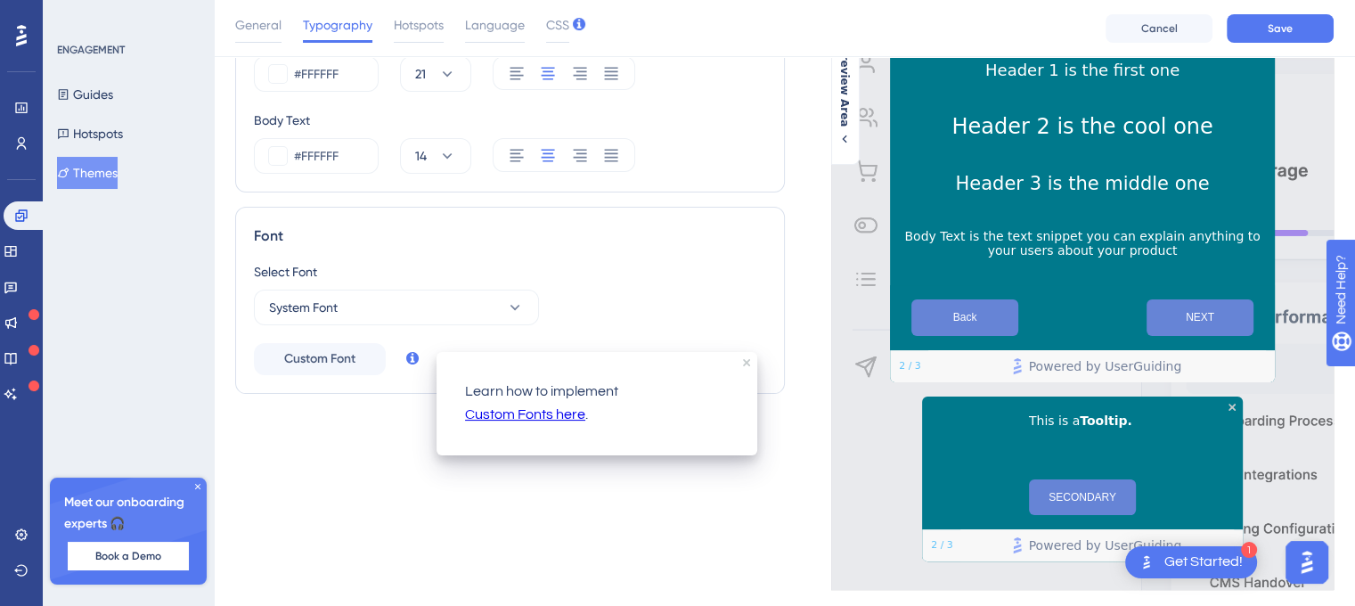
click at [411, 359] on icon at bounding box center [412, 358] width 12 height 12
click at [494, 416] on link "Custom Fonts here" at bounding box center [525, 414] width 120 height 23
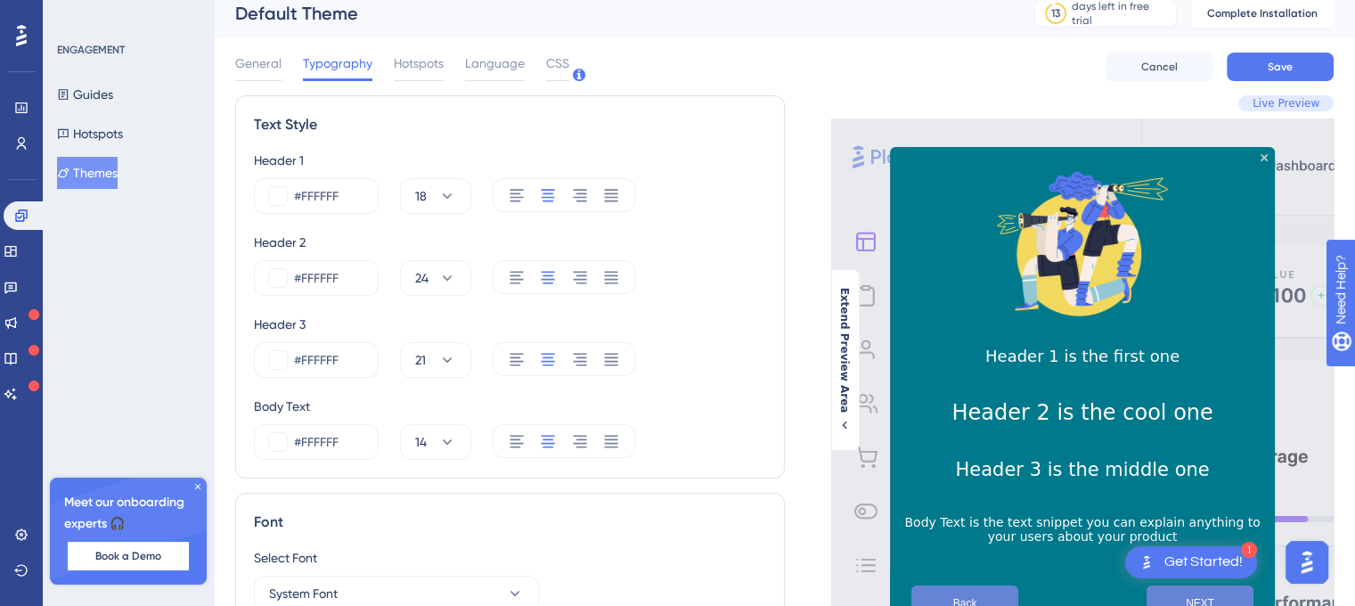
scroll to position [0, 0]
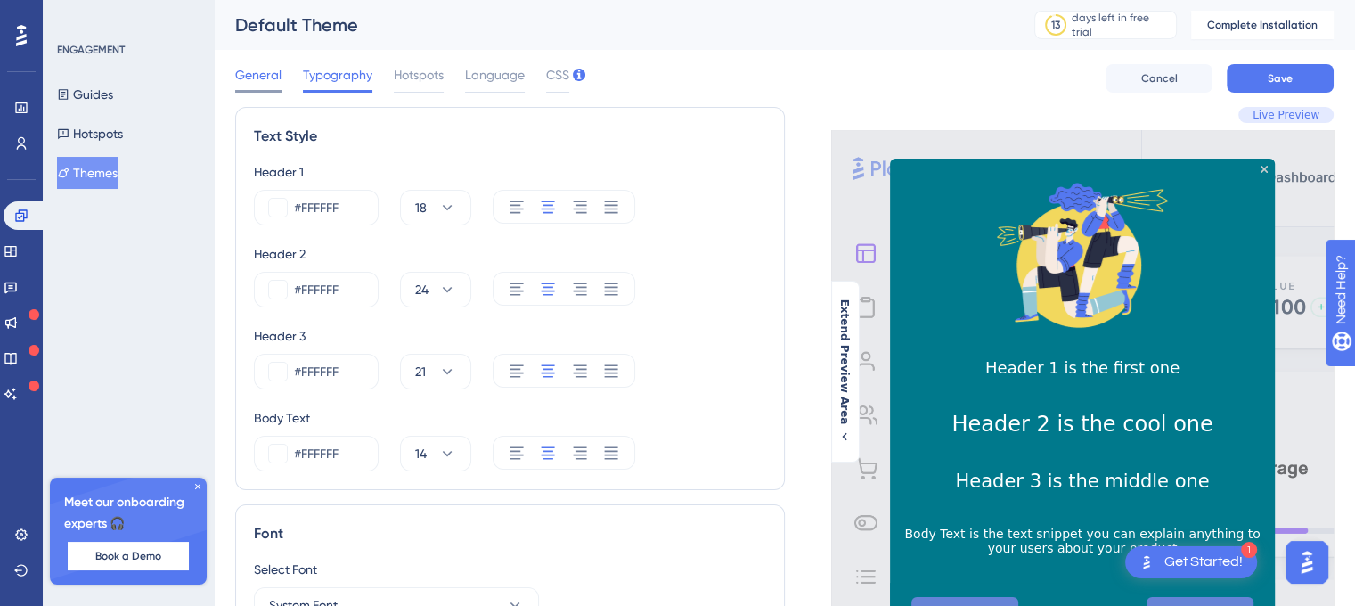
click at [274, 77] on span "General" at bounding box center [258, 74] width 46 height 21
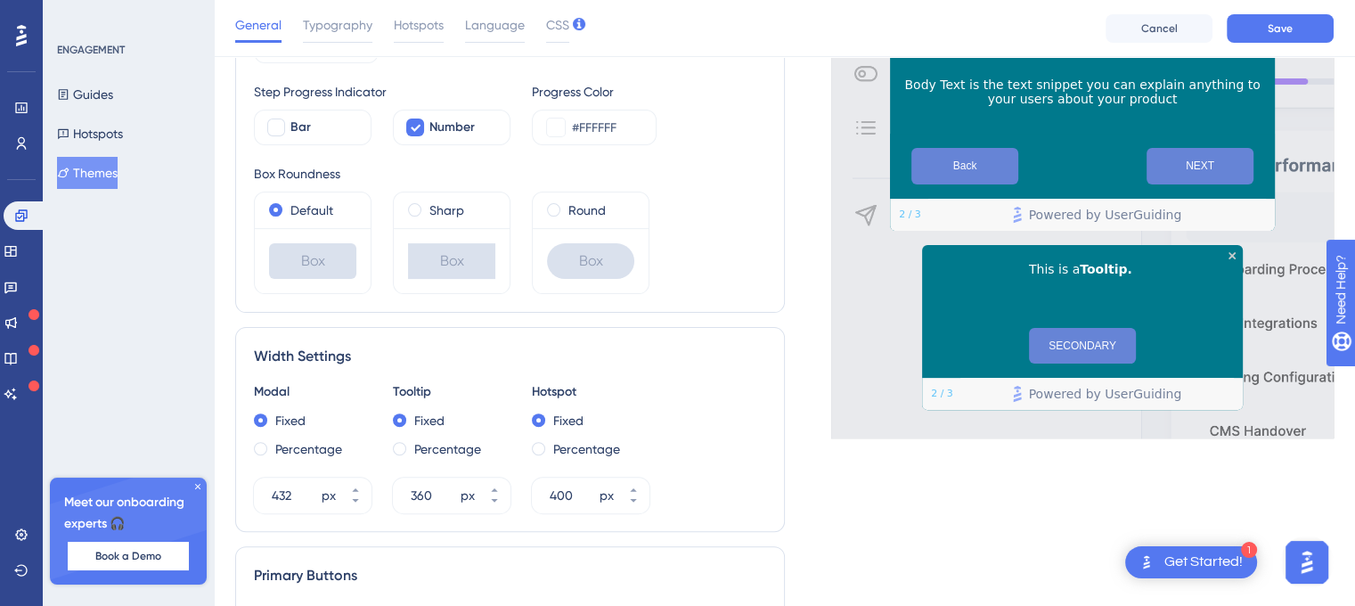
scroll to position [564, 0]
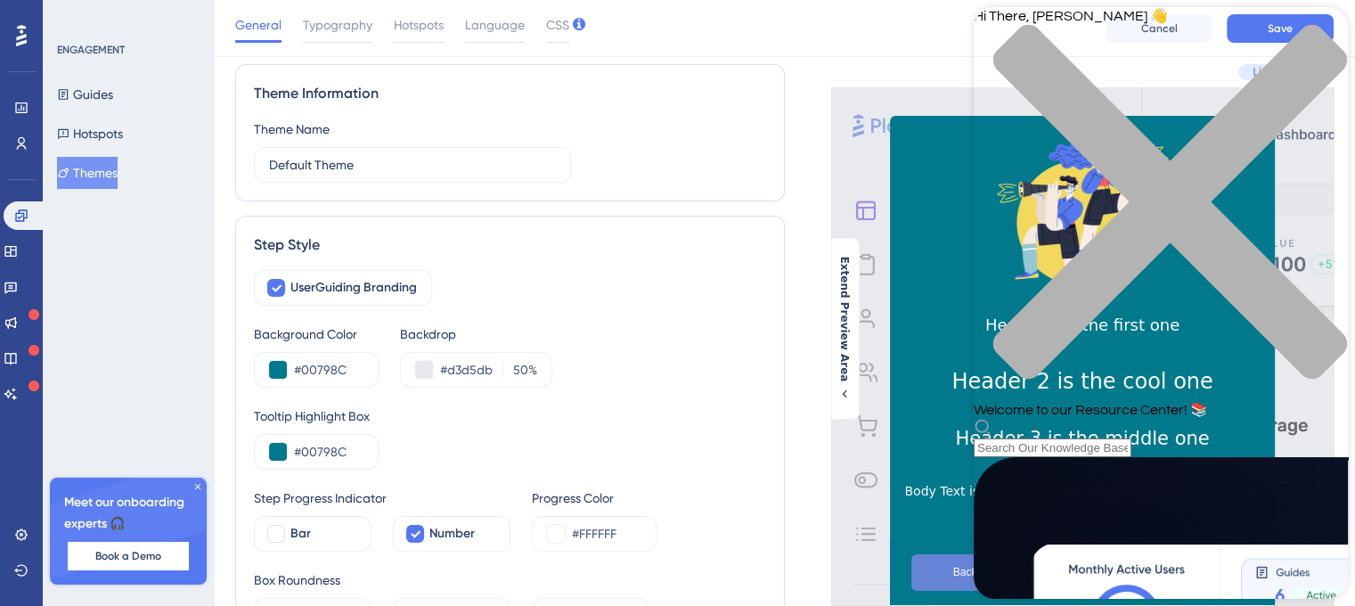
scroll to position [0, 0]
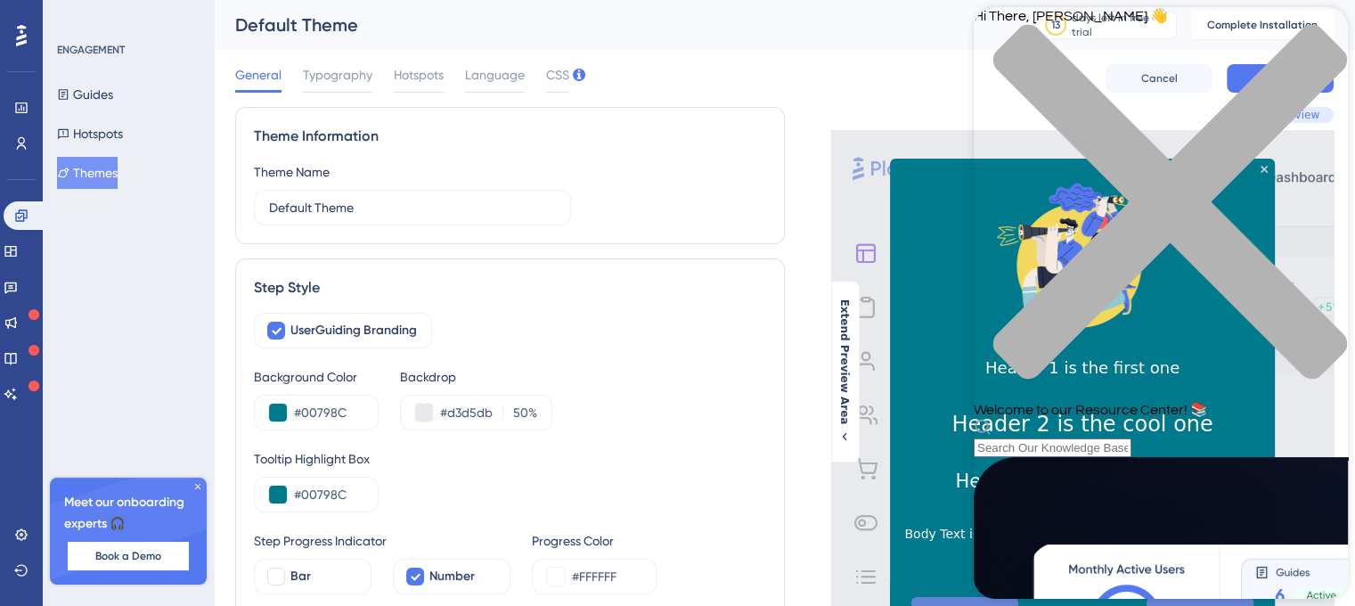
click at [1323, 38] on icon "close resource center" at bounding box center [1170, 202] width 354 height 354
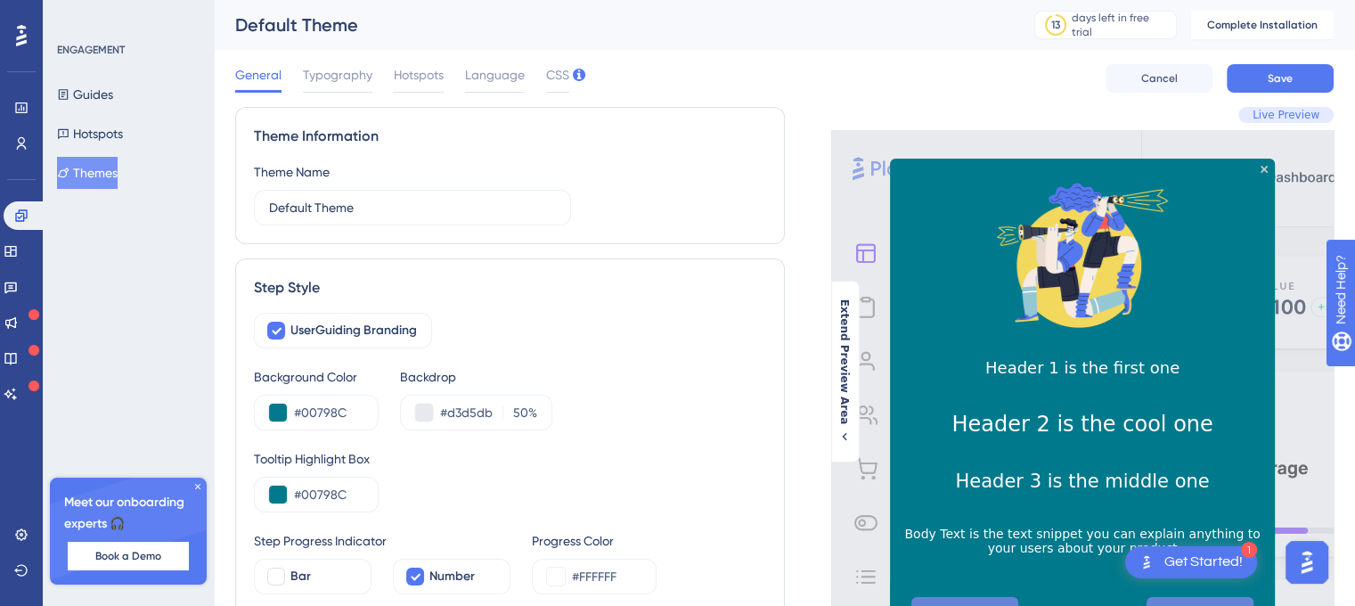
click at [118, 170] on button "Themes" at bounding box center [87, 173] width 61 height 32
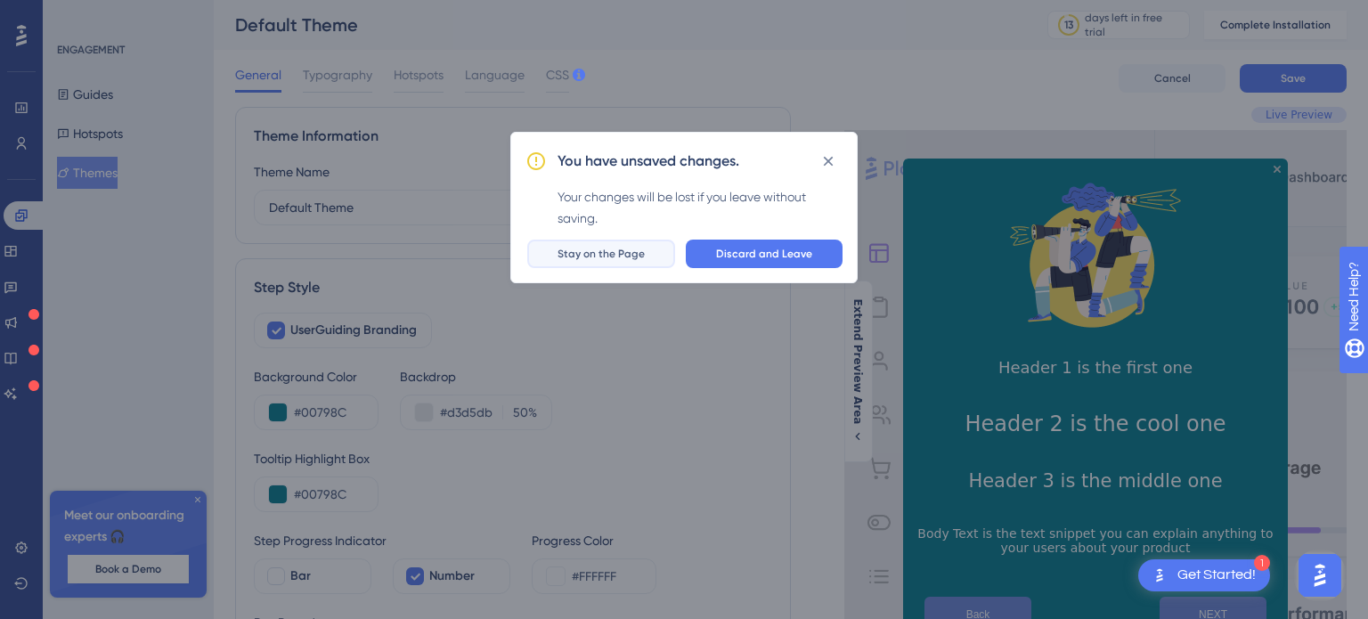
click at [620, 256] on span "Stay on the Page" at bounding box center [601, 254] width 87 height 14
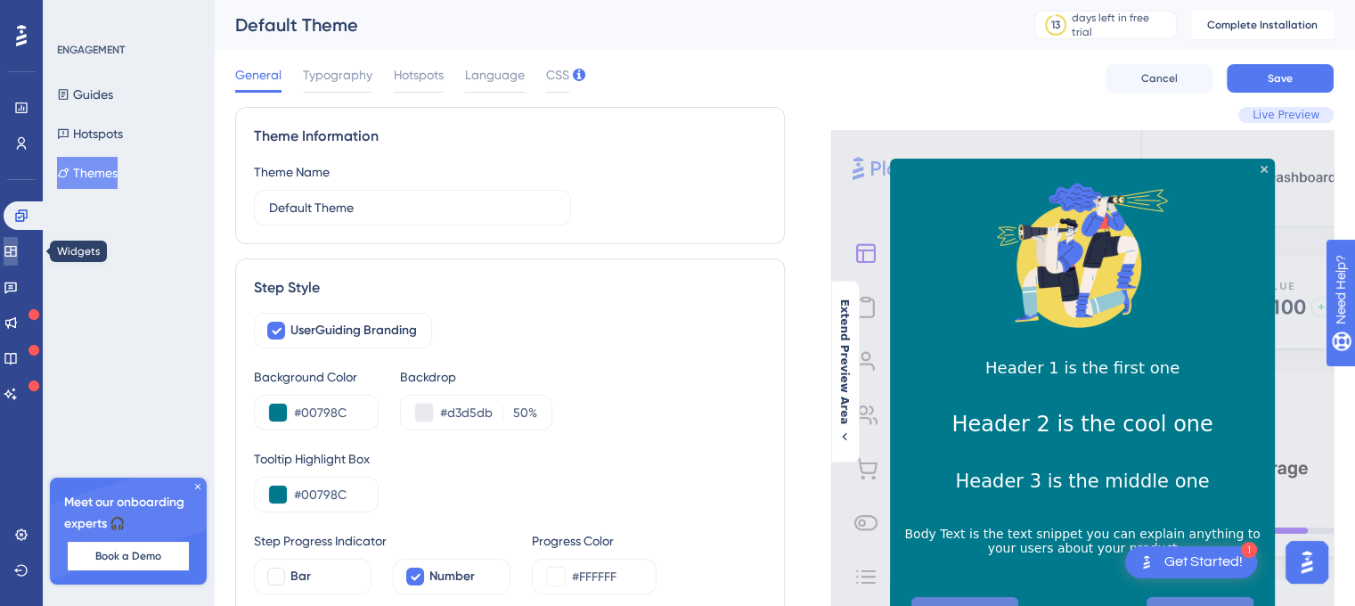
click at [16, 249] on icon at bounding box center [10, 251] width 12 height 11
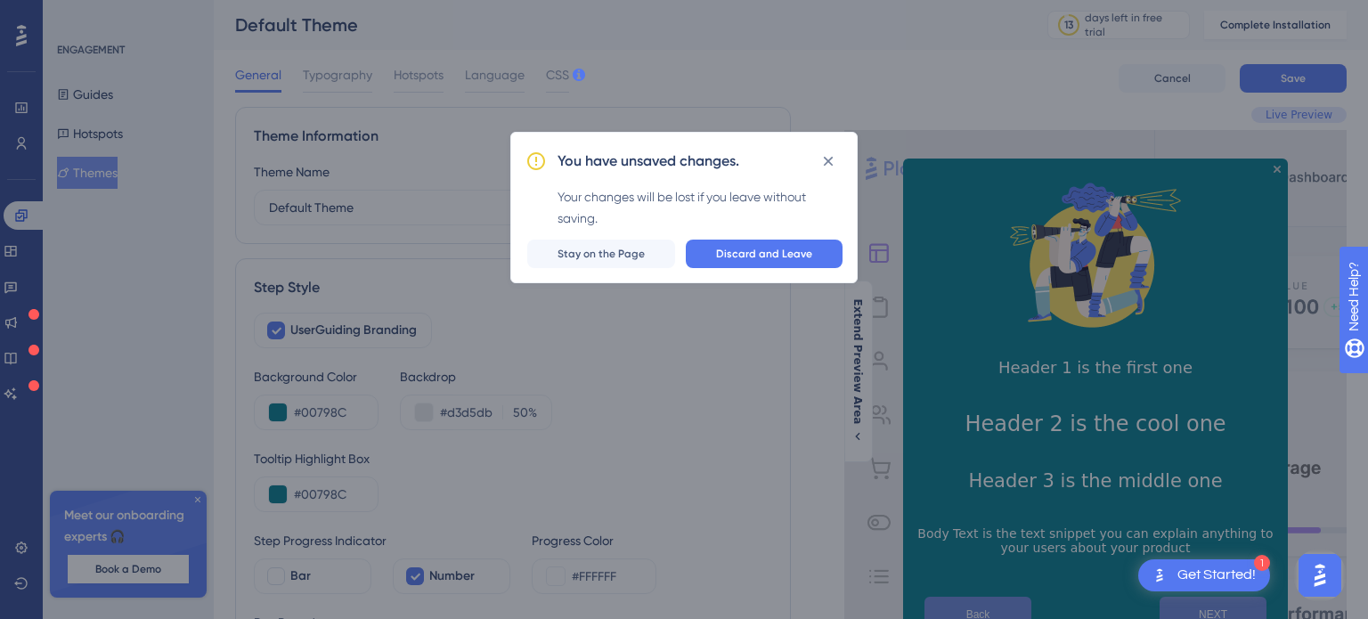
click at [100, 99] on div "You have unsaved changes. Your changes will be lost if you leave without saving…" at bounding box center [684, 309] width 1368 height 619
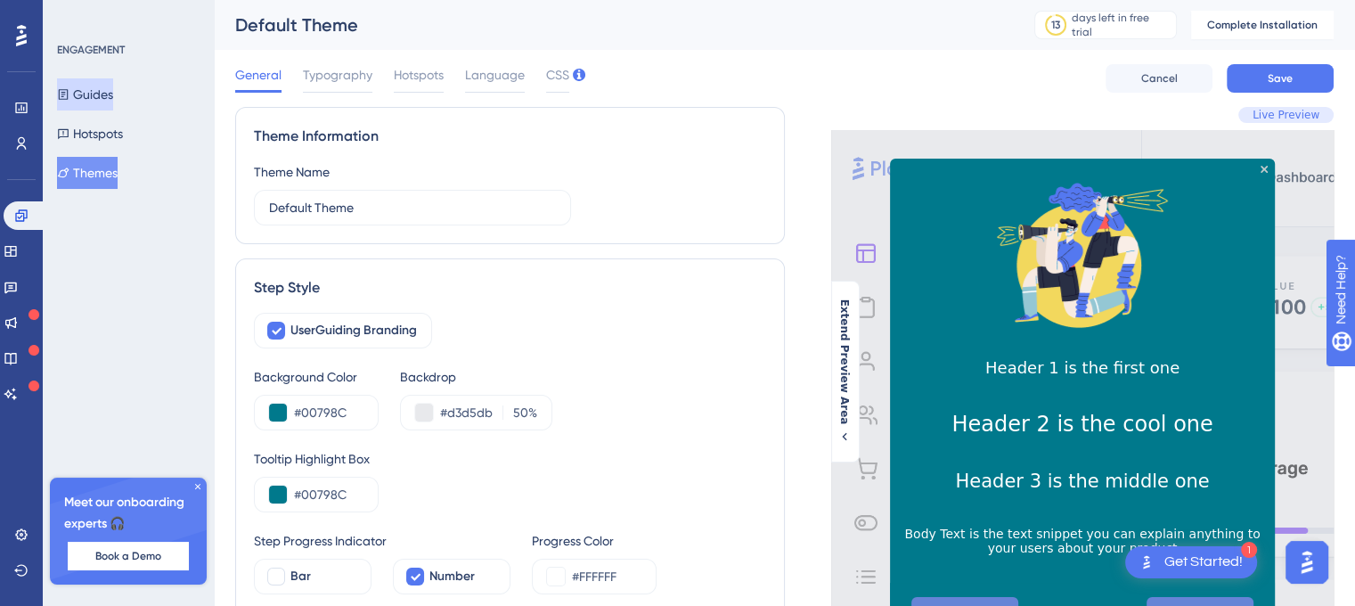
click at [97, 96] on button "Guides" at bounding box center [85, 94] width 56 height 32
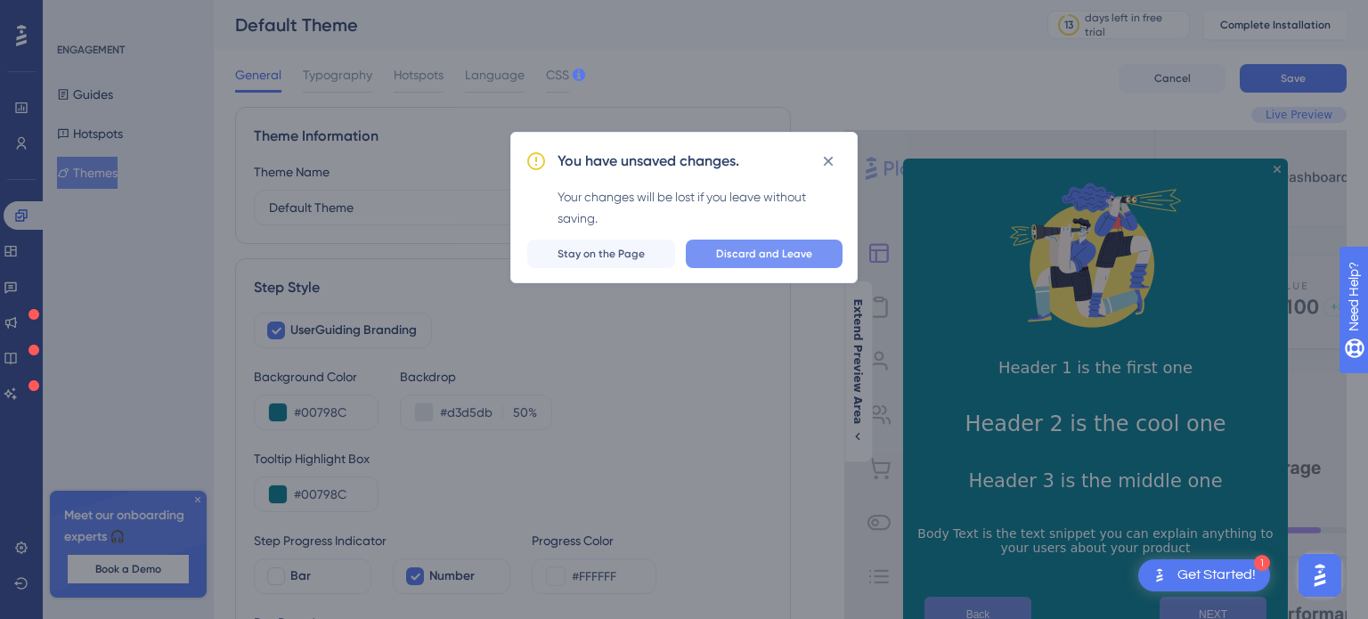
click at [744, 256] on span "Discard and Leave" at bounding box center [764, 254] width 96 height 14
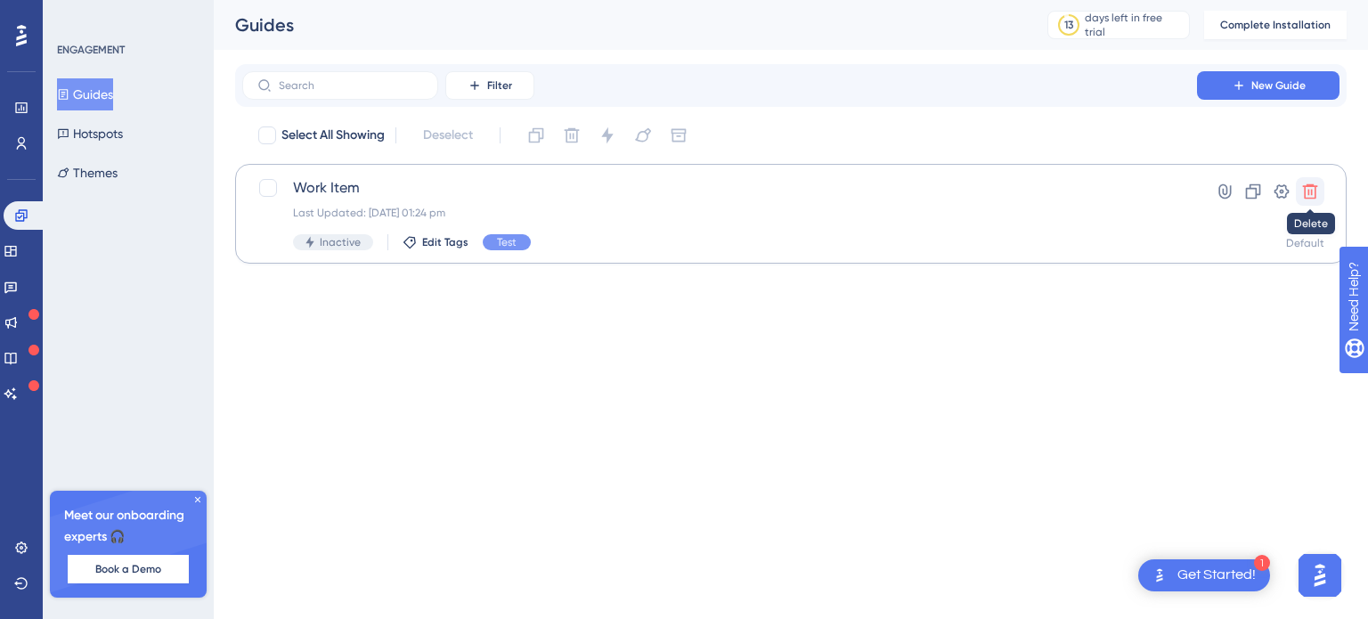
click at [1316, 192] on icon at bounding box center [1310, 191] width 15 height 15
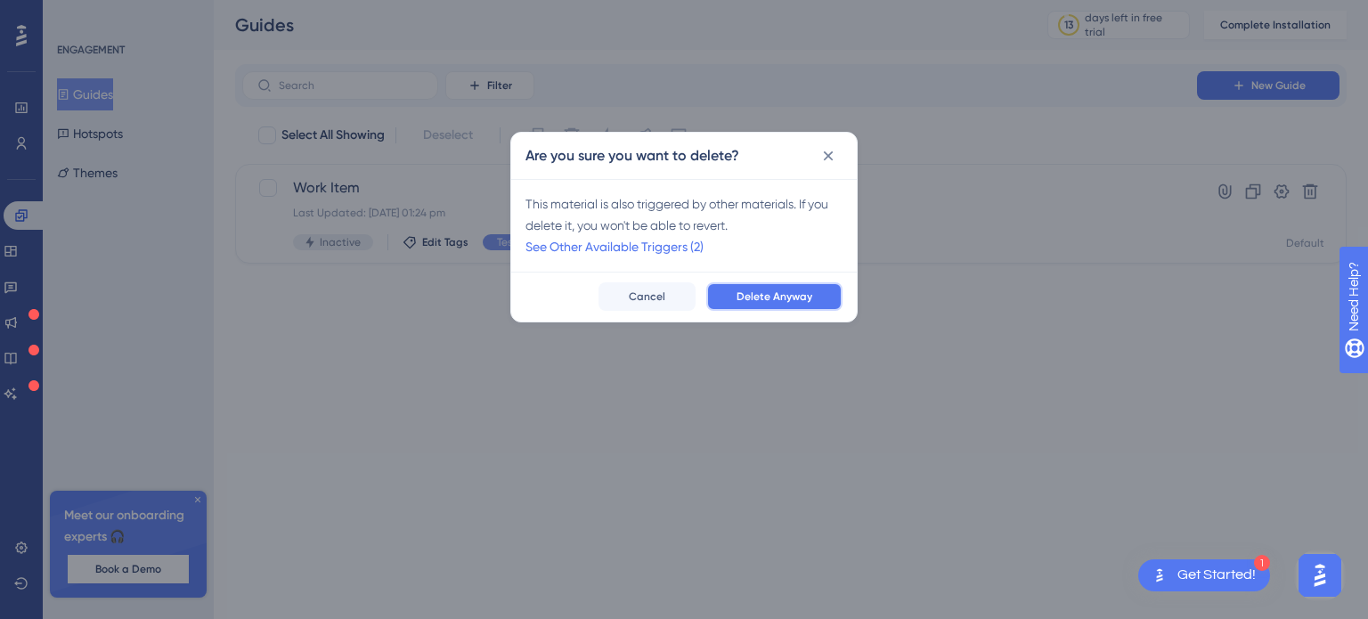
click at [807, 298] on span "Delete Anyway" at bounding box center [775, 296] width 76 height 14
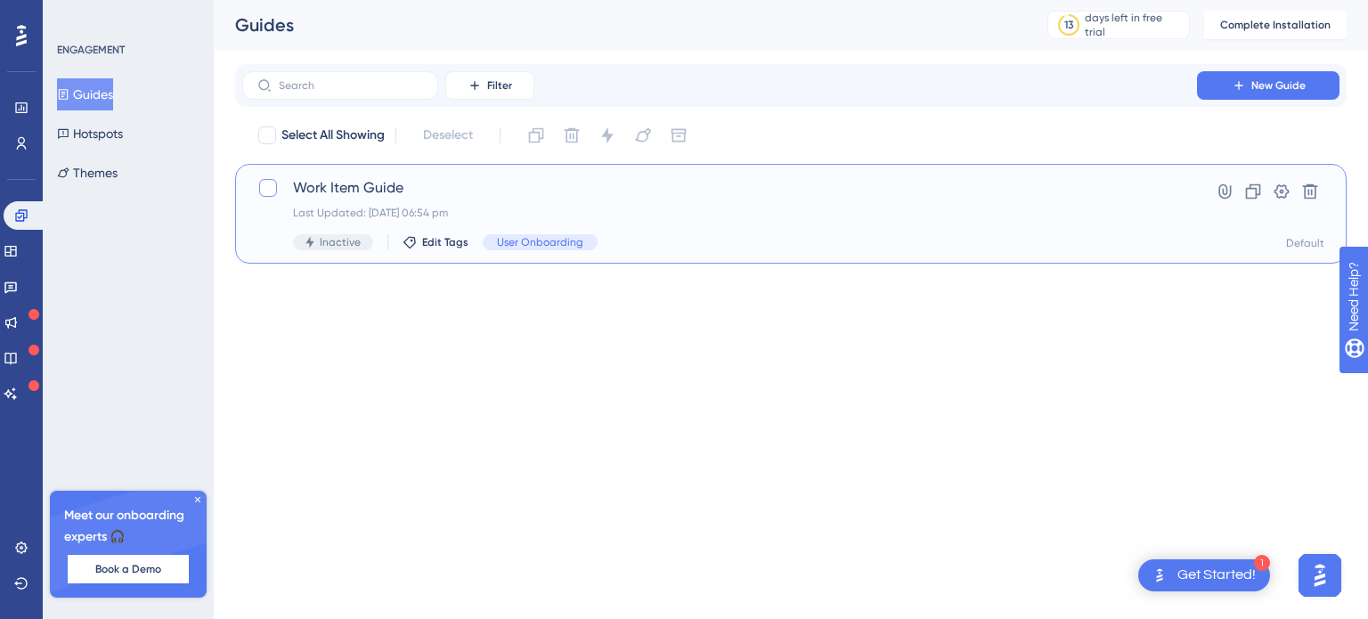
click at [274, 187] on div at bounding box center [268, 188] width 18 height 18
checkbox input "true"
click at [641, 135] on icon at bounding box center [643, 135] width 18 height 18
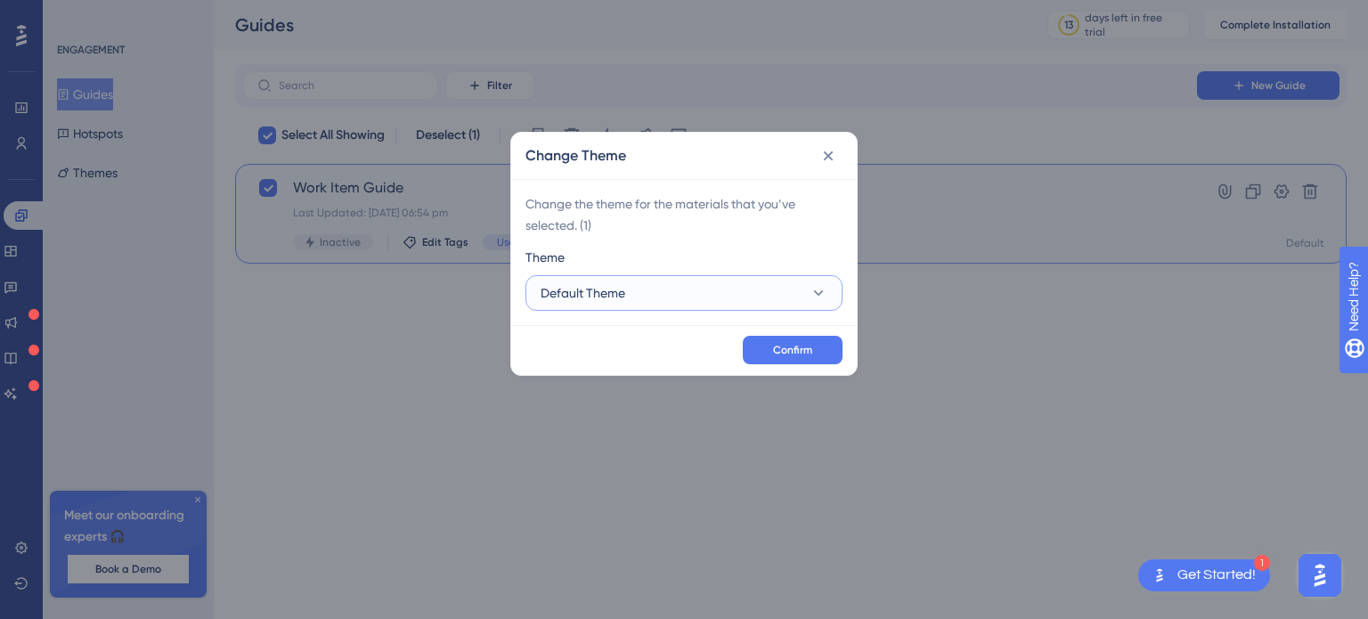
click at [632, 289] on button "Default Theme" at bounding box center [683, 293] width 317 height 36
click at [926, 162] on div "Change Theme Change the theme for the materials that you’ve selected. ( 1 ) The…" at bounding box center [684, 309] width 1368 height 619
click at [835, 152] on icon at bounding box center [828, 156] width 18 height 18
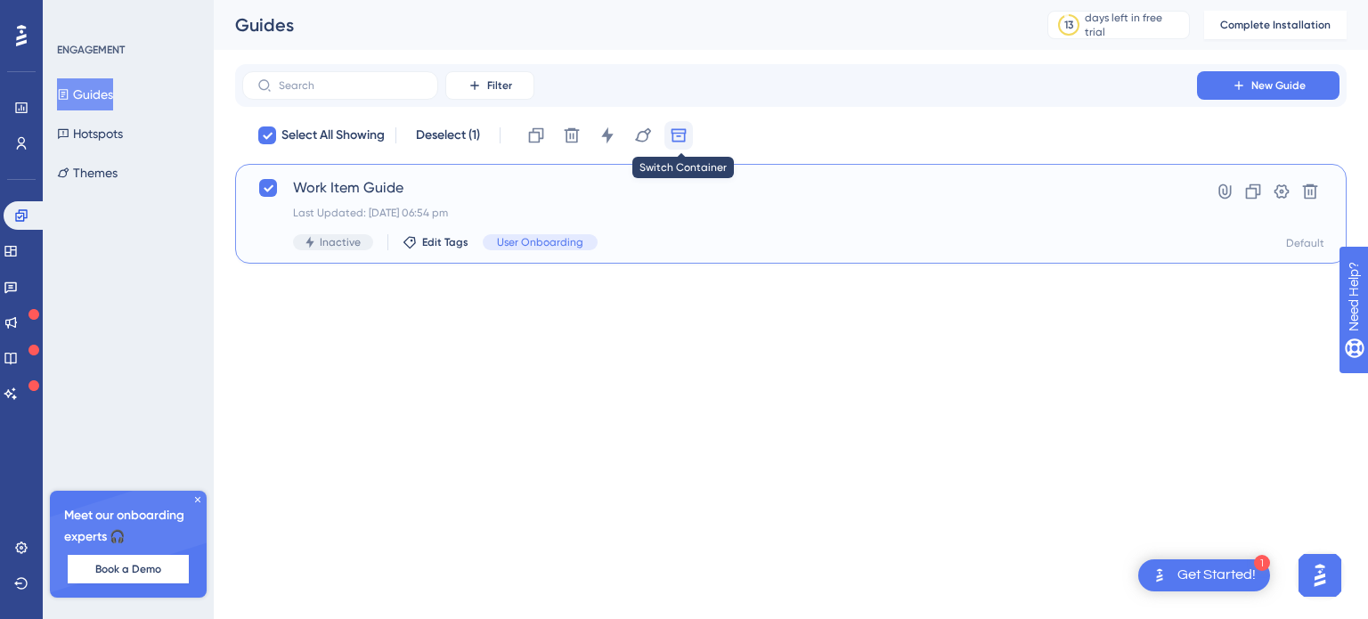
click at [679, 126] on icon at bounding box center [679, 135] width 18 height 18
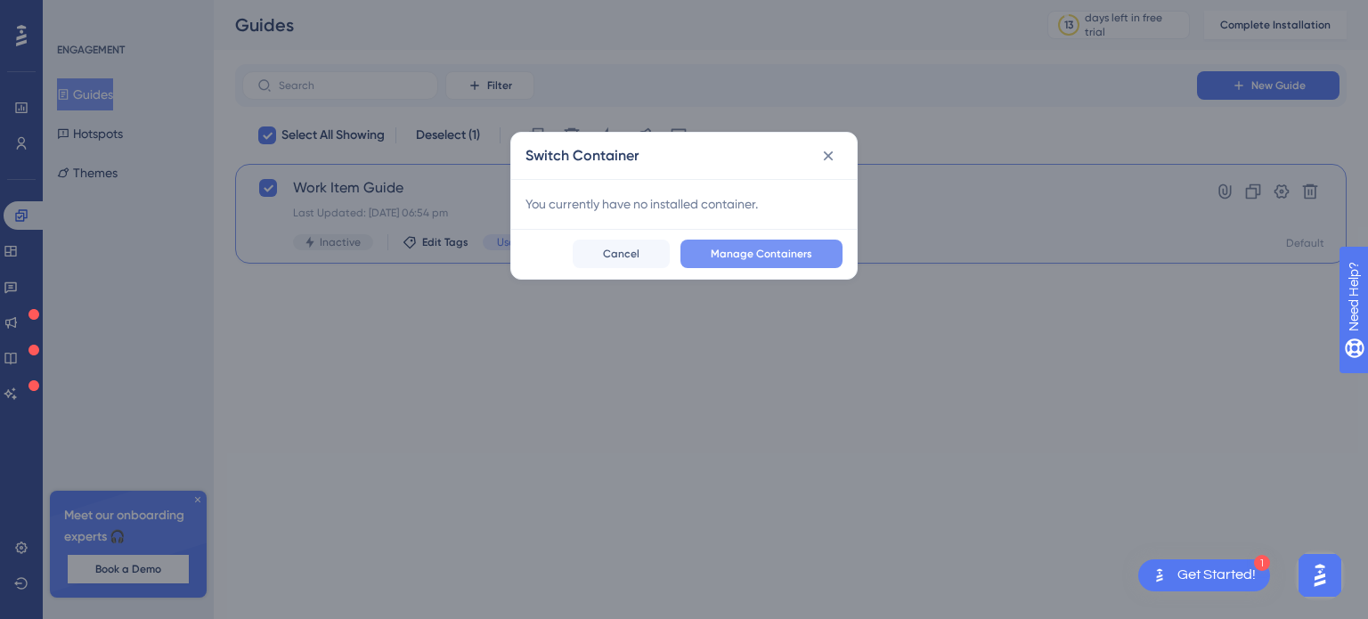
click at [738, 257] on span "Manage Containers" at bounding box center [762, 254] width 102 height 14
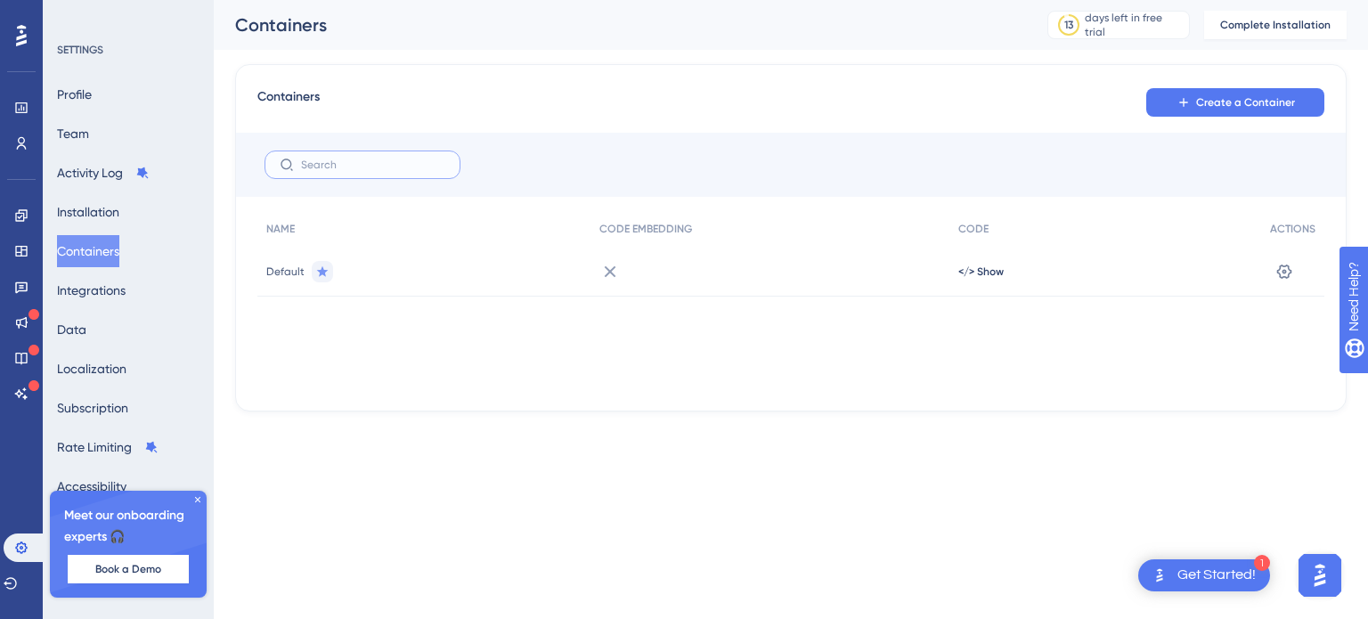
click at [318, 168] on input "text" at bounding box center [373, 165] width 144 height 12
click at [113, 263] on button "Containers" at bounding box center [88, 251] width 62 height 32
click at [107, 292] on button "Integrations" at bounding box center [91, 290] width 69 height 32
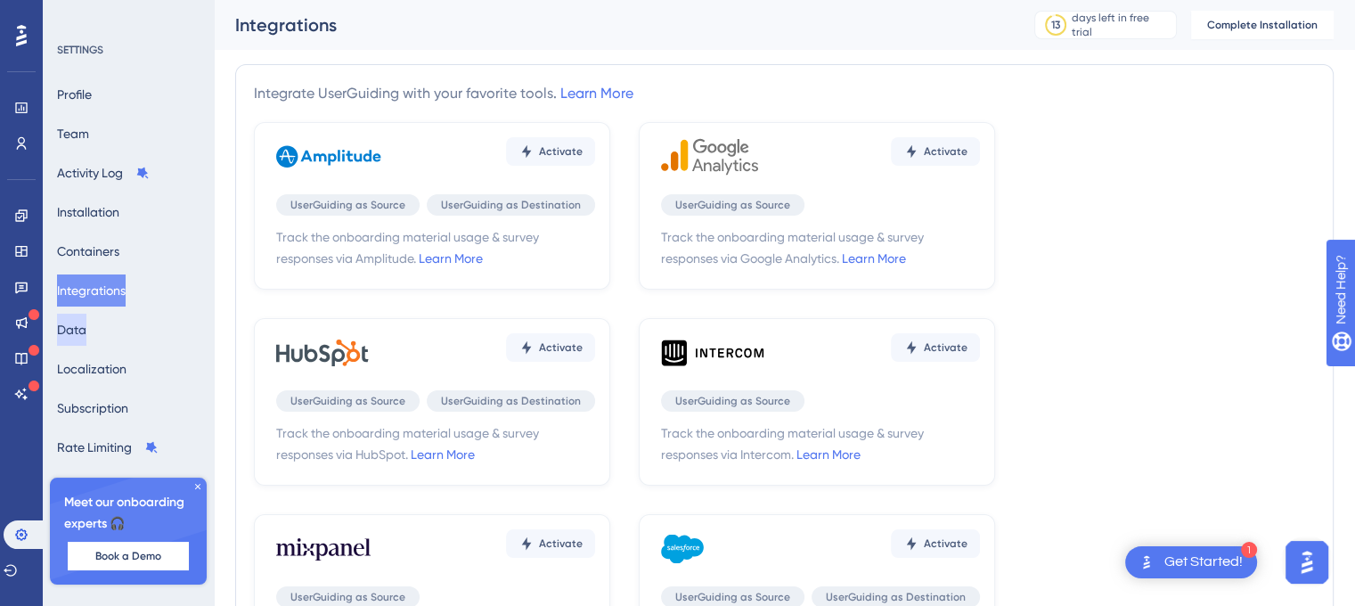
click at [86, 334] on button "Data" at bounding box center [71, 330] width 29 height 32
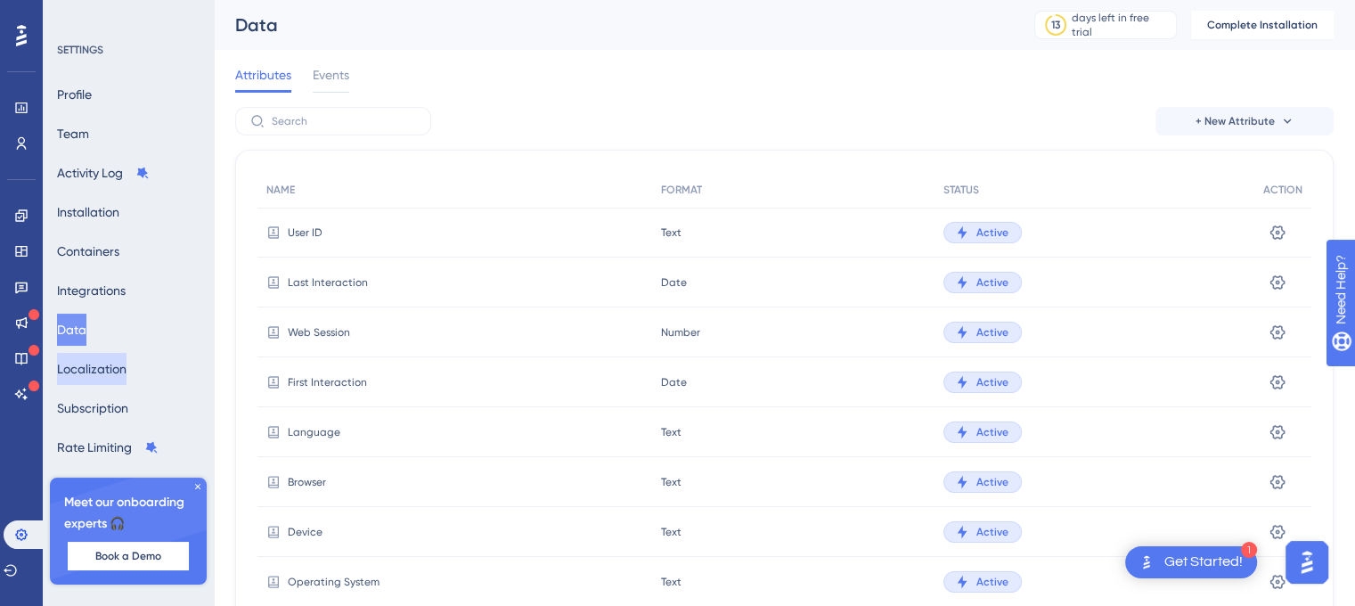
click at [100, 376] on button "Localization" at bounding box center [91, 369] width 69 height 32
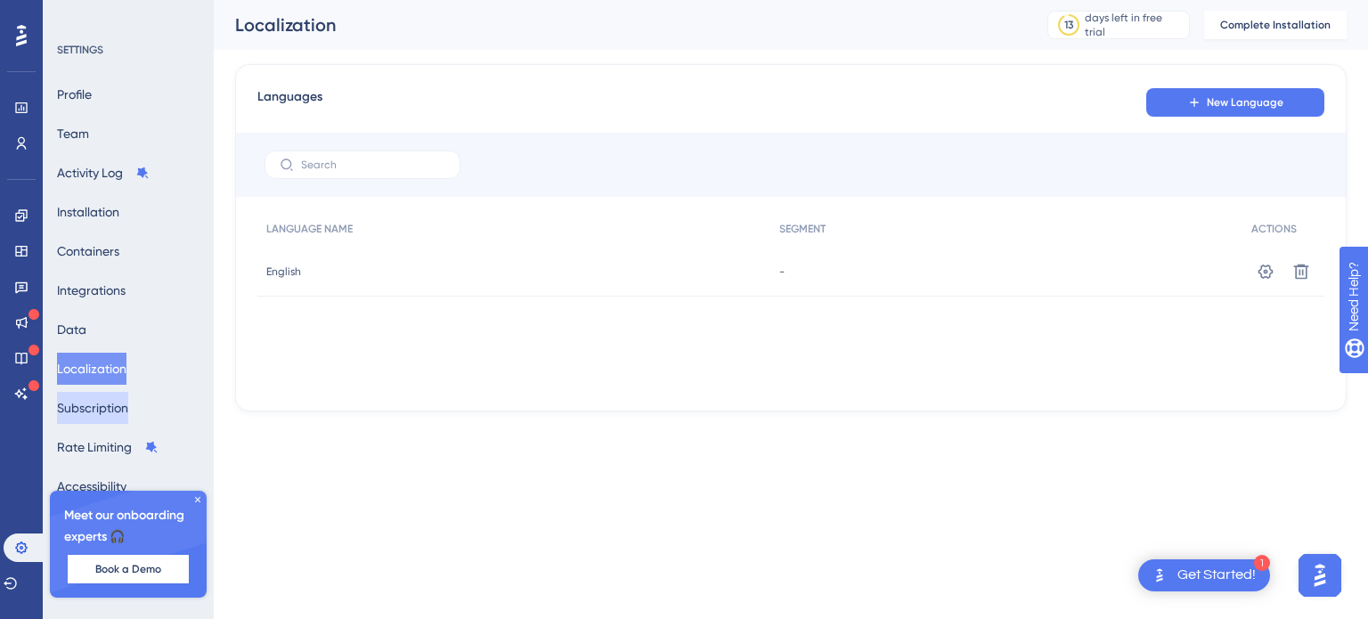
click at [103, 410] on button "Subscription" at bounding box center [92, 408] width 71 height 32
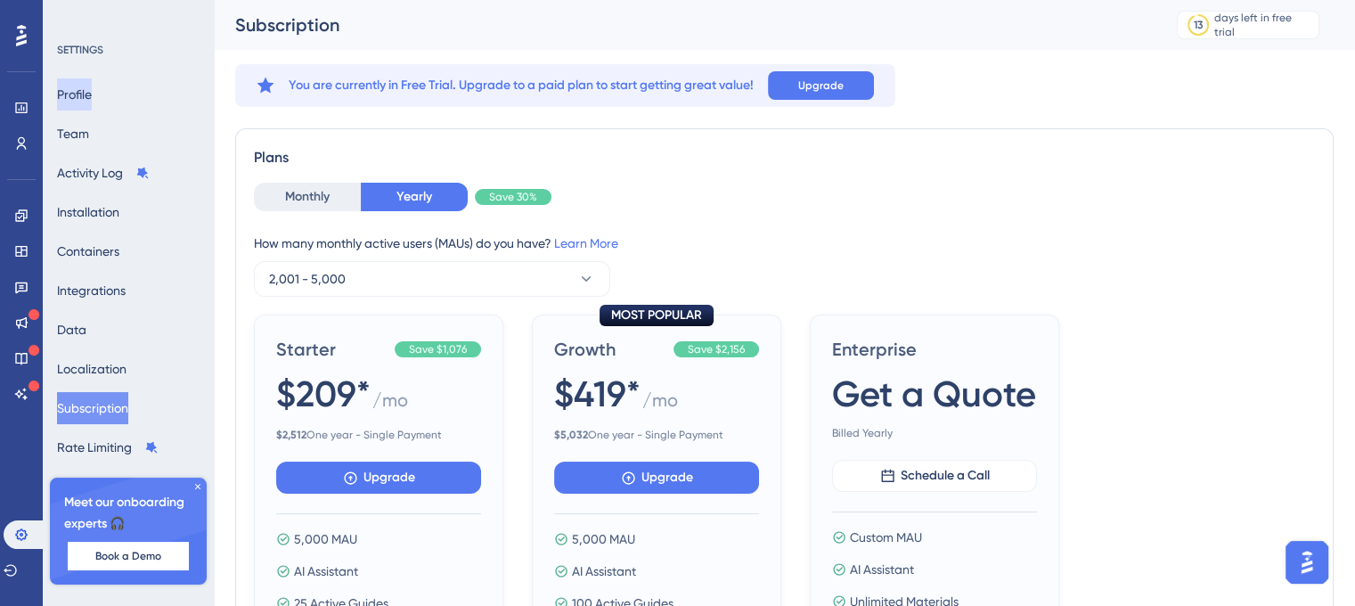
click at [78, 102] on button "Profile" at bounding box center [74, 94] width 35 height 32
click at [92, 110] on button "Profile" at bounding box center [74, 94] width 35 height 32
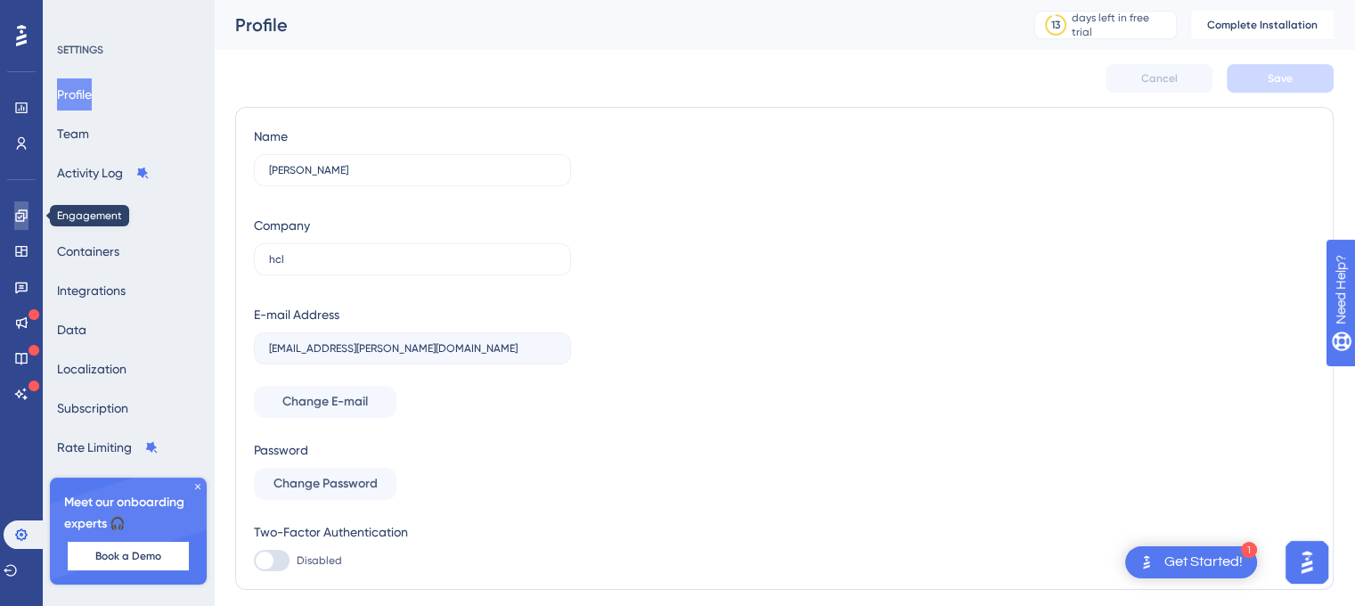
click at [14, 220] on link at bounding box center [21, 215] width 14 height 29
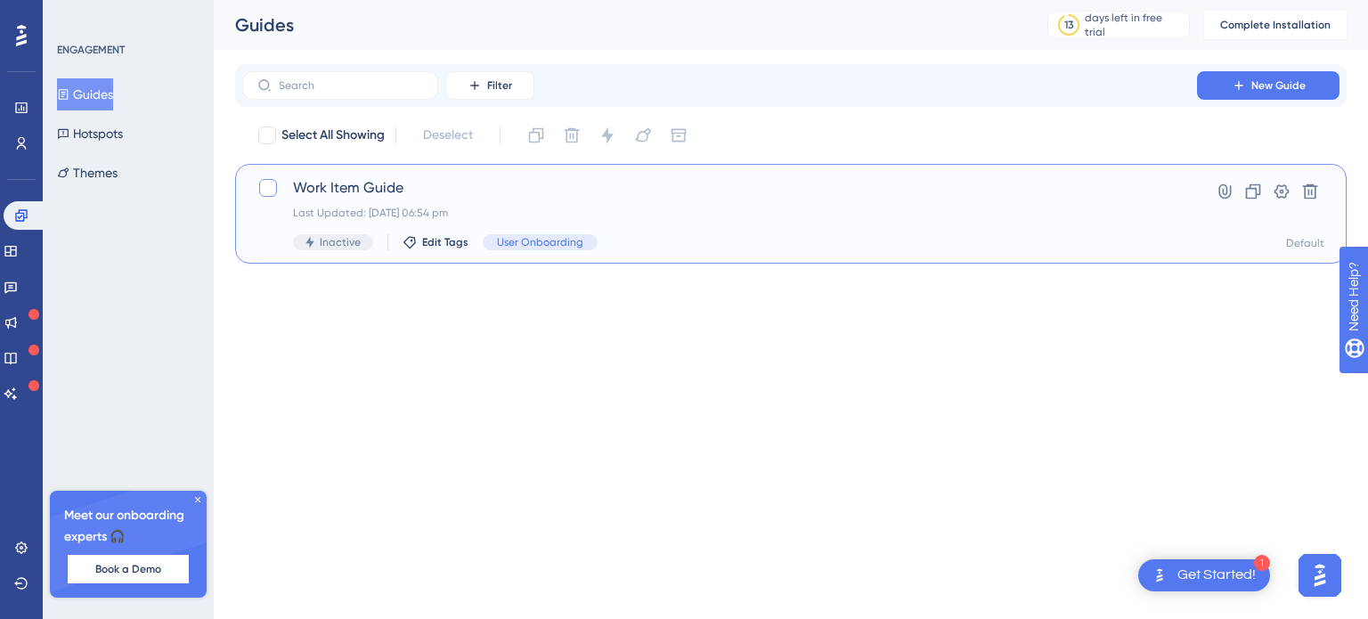
click at [264, 195] on div at bounding box center [268, 188] width 18 height 18
checkbox input "true"
click at [443, 238] on span "Edit Tags" at bounding box center [445, 242] width 46 height 14
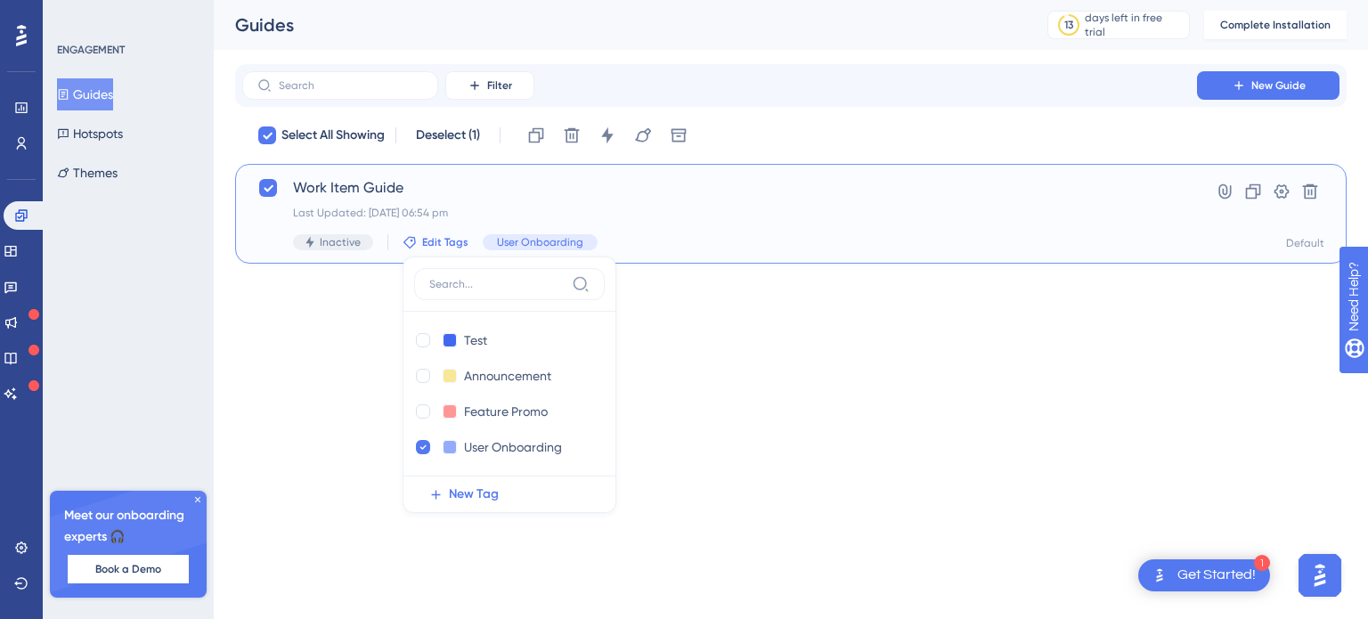
click at [638, 0] on html "1 Get Started! Performance Users Engagement Widgets Feedback Product Updates Kn…" at bounding box center [684, 0] width 1368 height 0
